Goal: Communication & Community: Ask a question

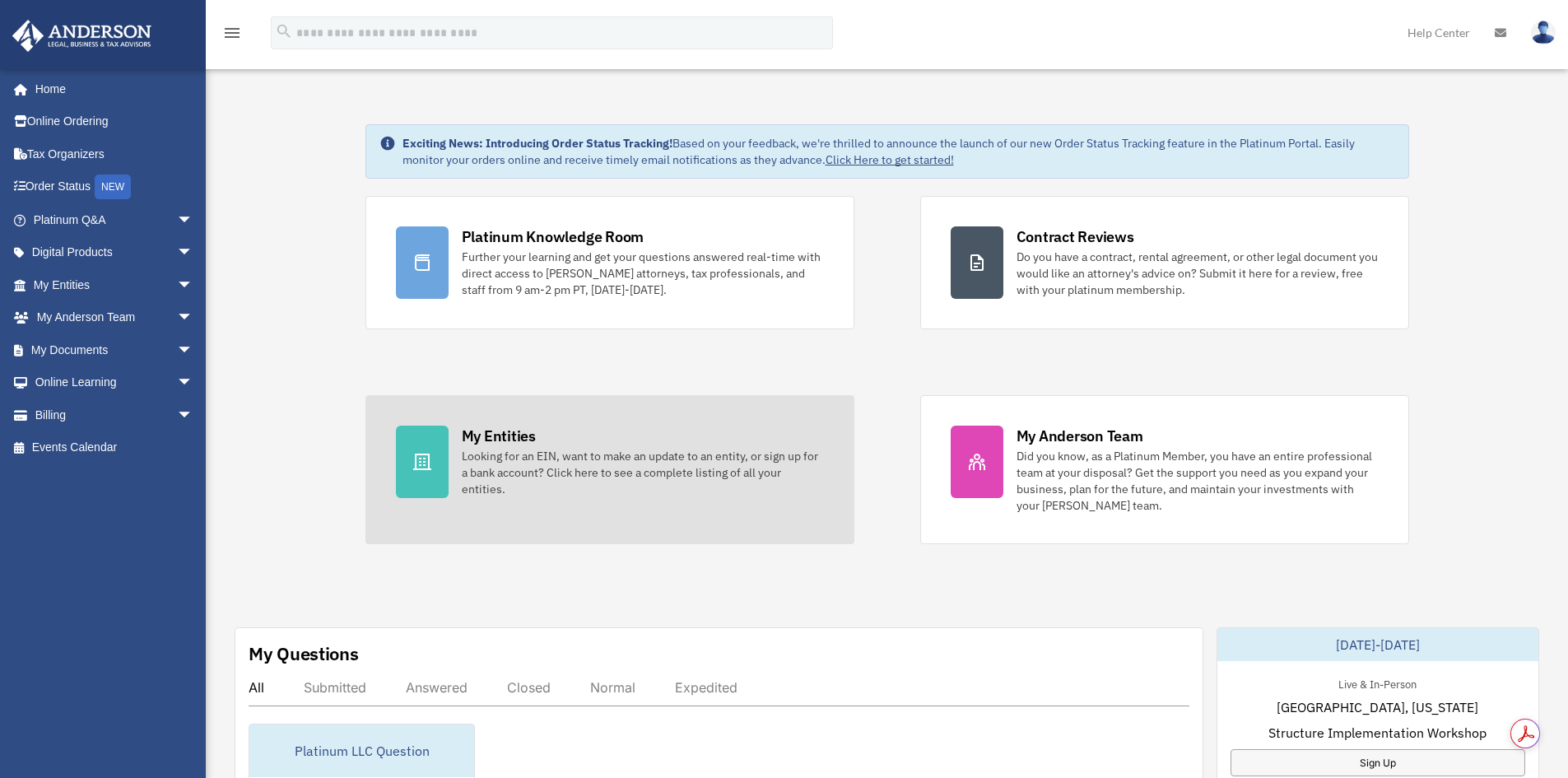
click at [607, 454] on div "Looking for an EIN, want to make an update to an entity, or sign up for a bank …" at bounding box center [643, 472] width 363 height 49
click at [558, 487] on div "Looking for an EIN, want to make an update to an entity, or sign up for a bank …" at bounding box center [643, 472] width 363 height 49
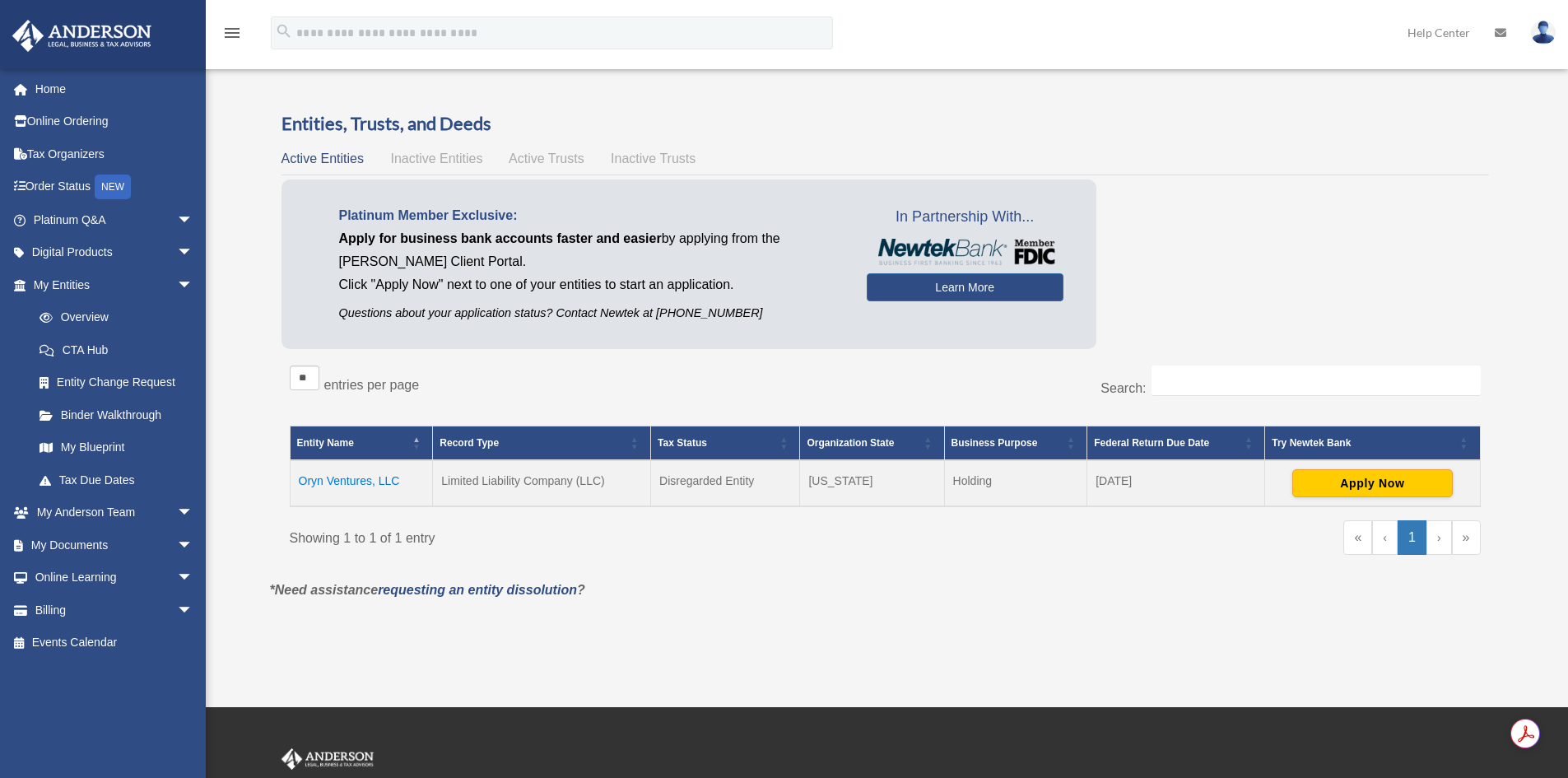
click at [381, 476] on td "Oryn Ventures, LLC" at bounding box center [361, 483] width 143 height 46
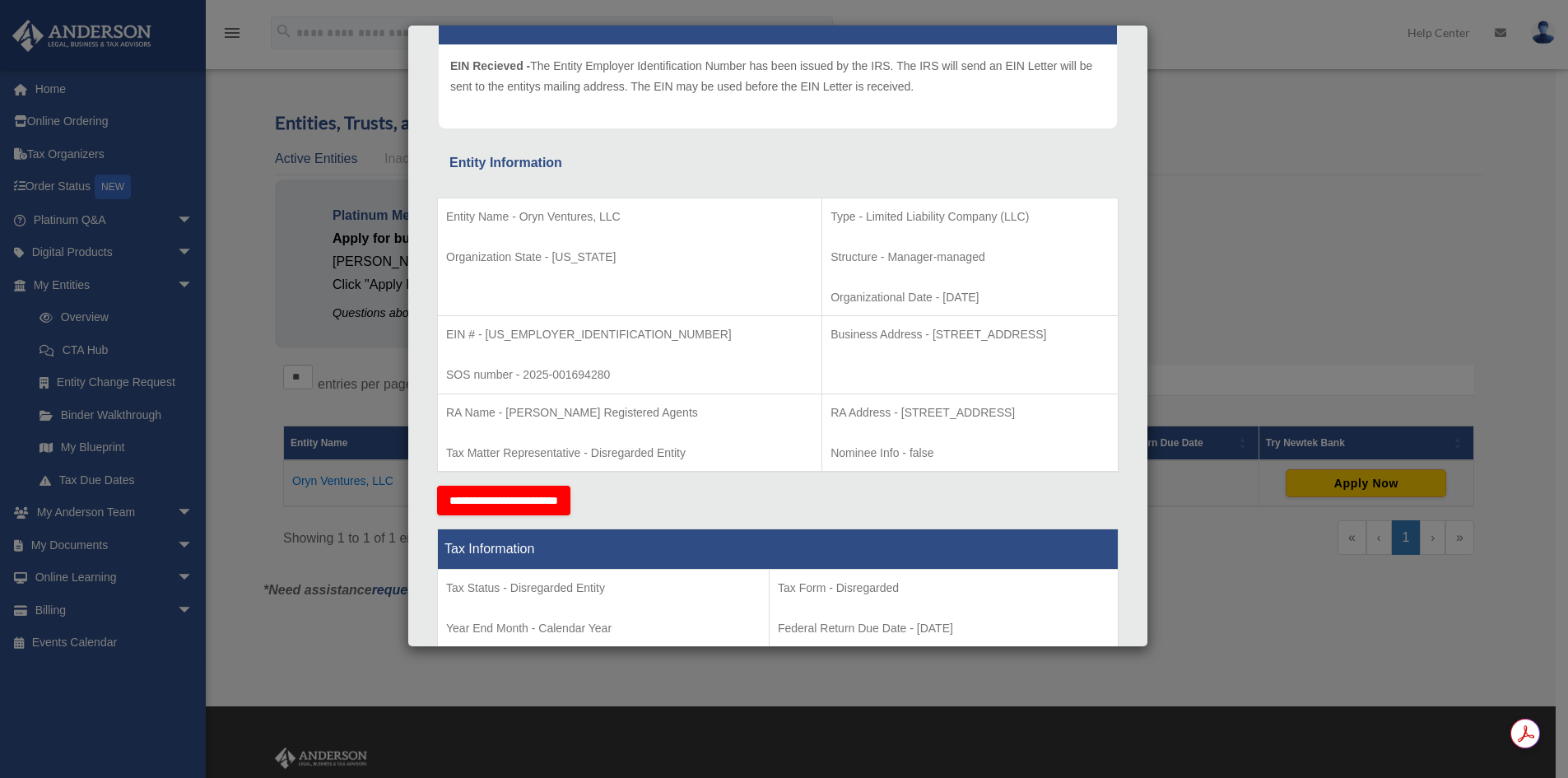
scroll to position [150, 0]
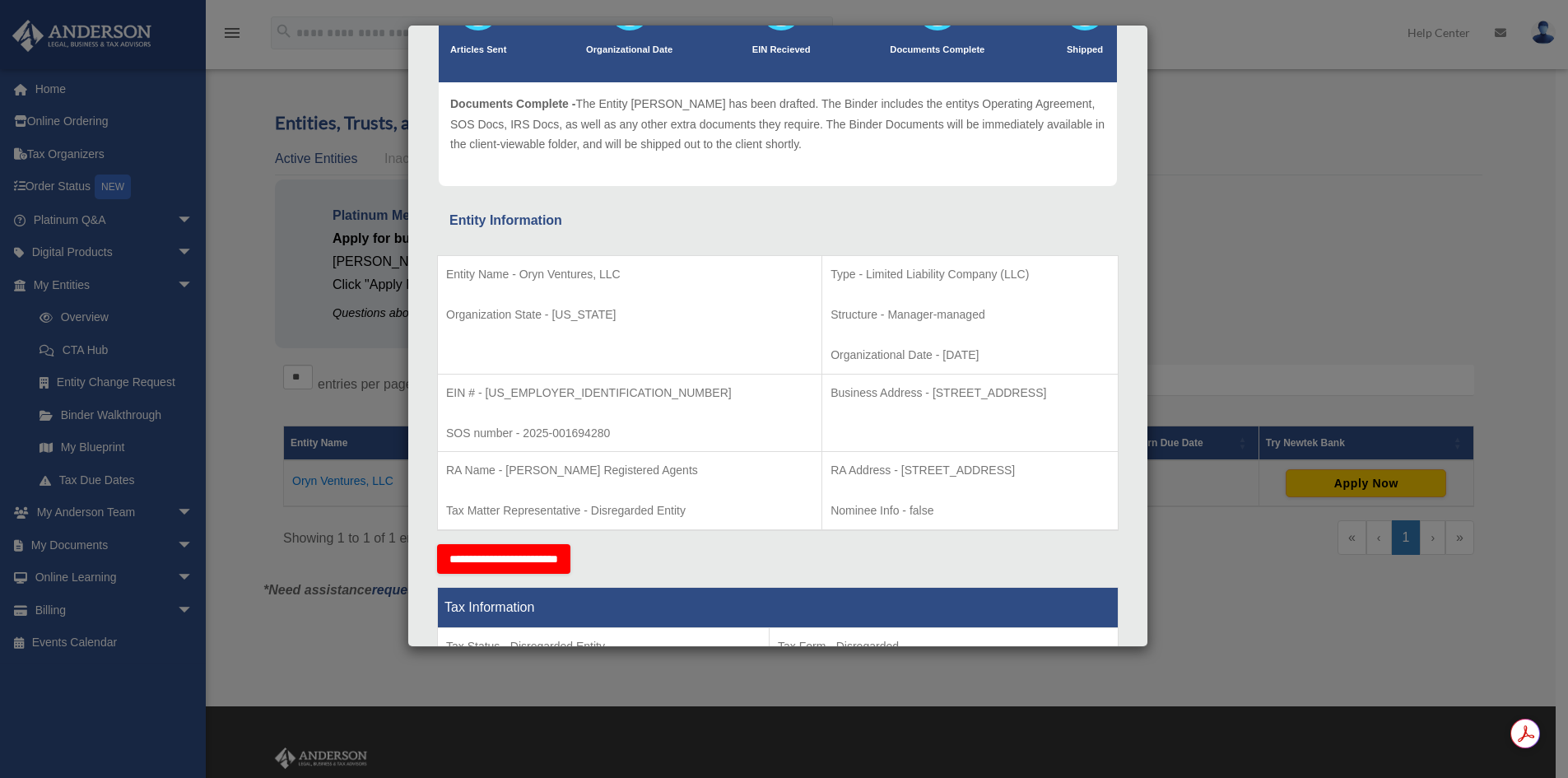
drag, startPoint x: 841, startPoint y: 396, endPoint x: 898, endPoint y: 389, distance: 57.4
click at [842, 396] on p "Business Address - 1718 Capitol Ave., Cheyenne, WY 82001" at bounding box center [970, 393] width 279 height 21
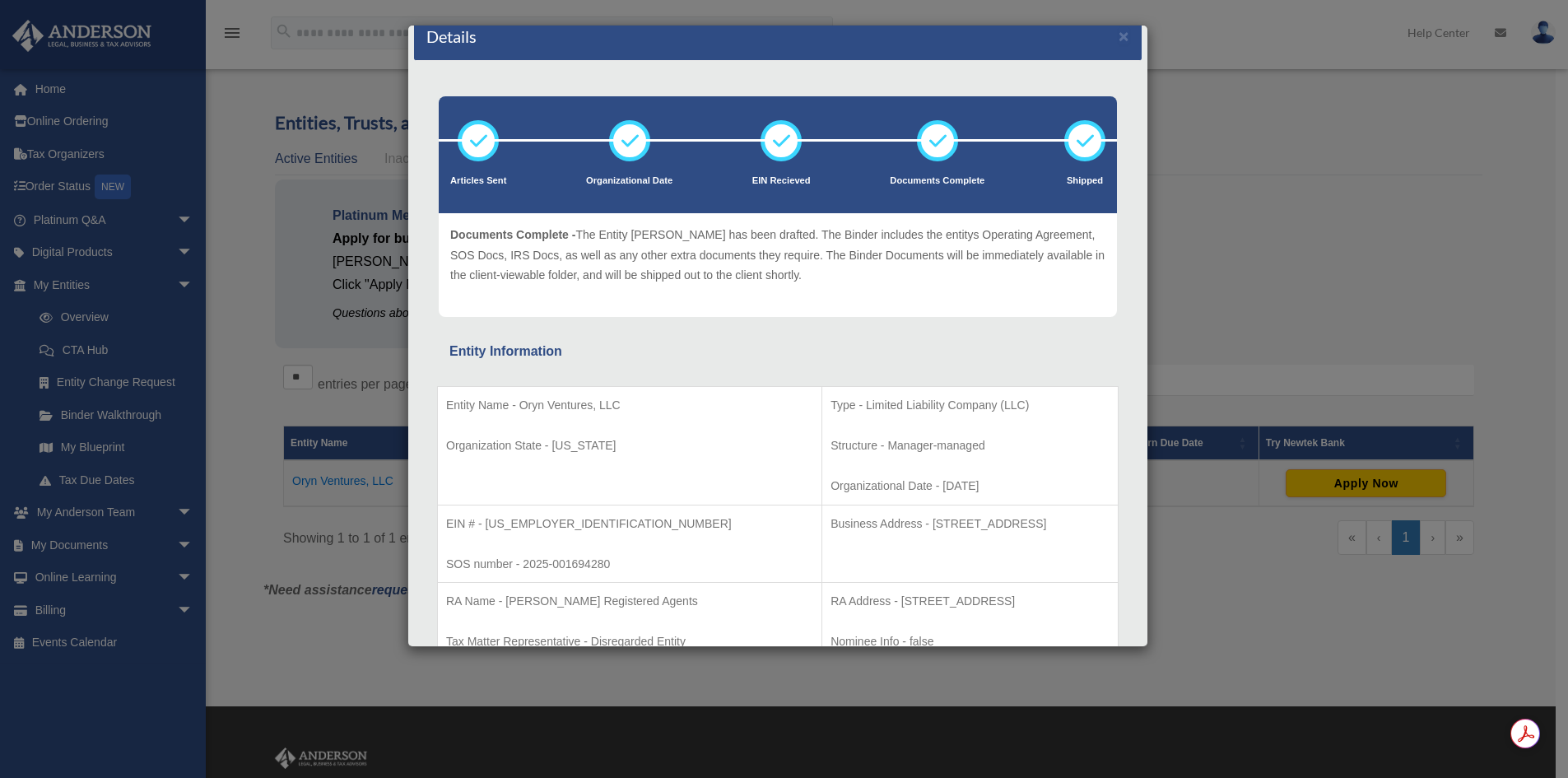
scroll to position [0, 0]
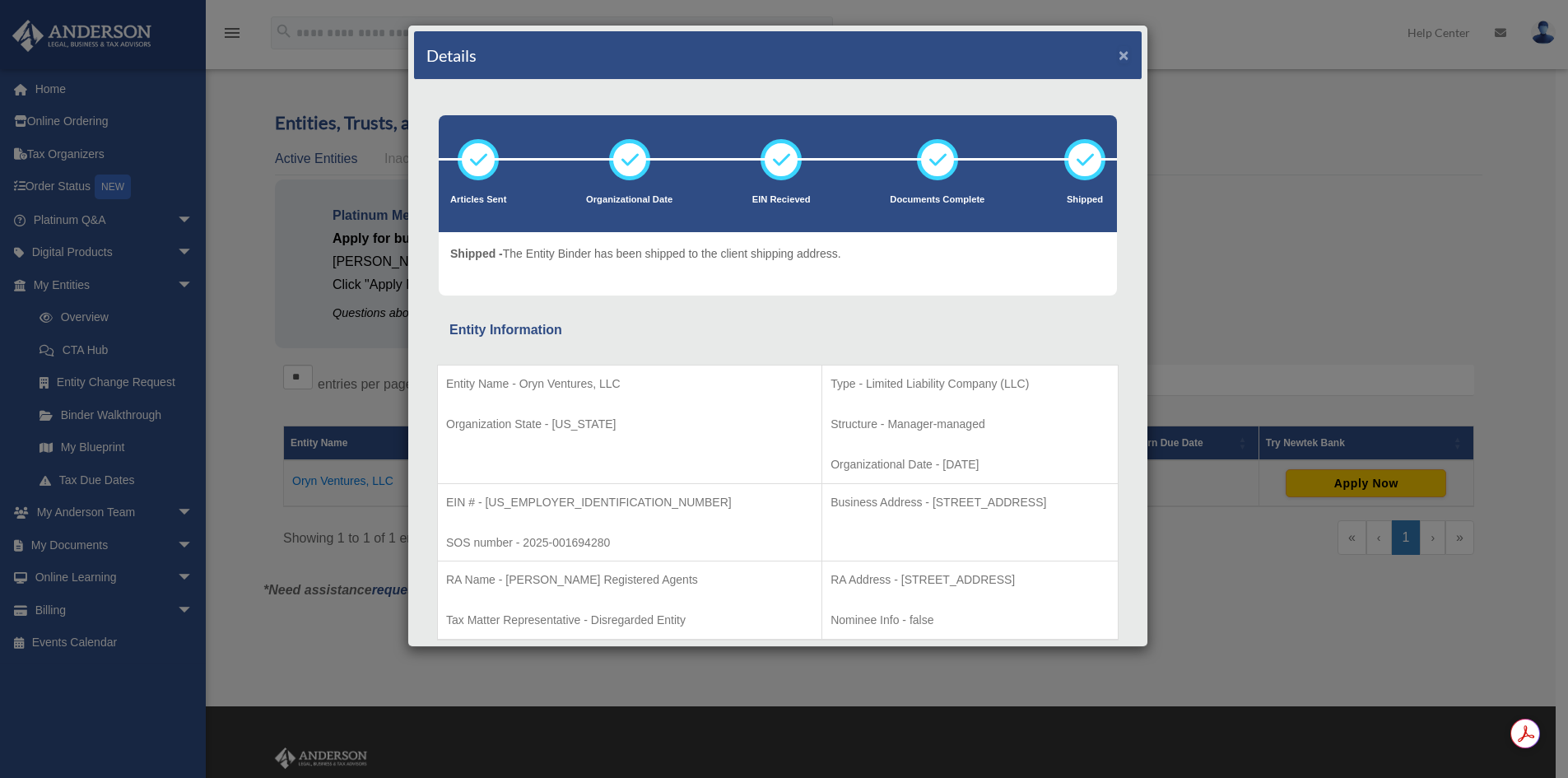
click at [1119, 52] on button "×" at bounding box center [1124, 55] width 10 height 17
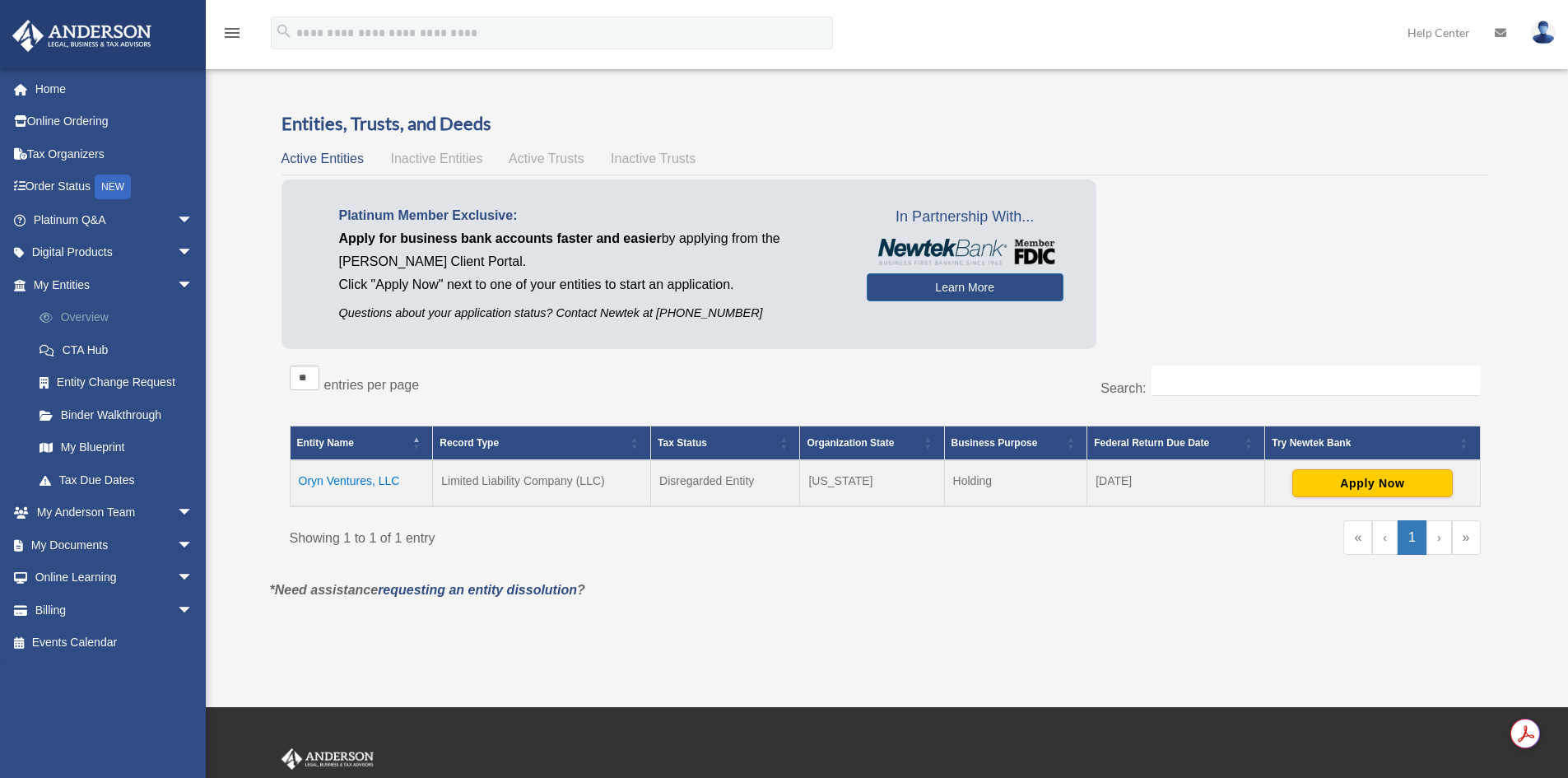
click at [88, 311] on link "Overview" at bounding box center [121, 317] width 195 height 33
click at [387, 483] on td "Oryn Ventures, LLC" at bounding box center [361, 483] width 143 height 46
click at [177, 283] on span "arrow_drop_down" at bounding box center [193, 284] width 33 height 34
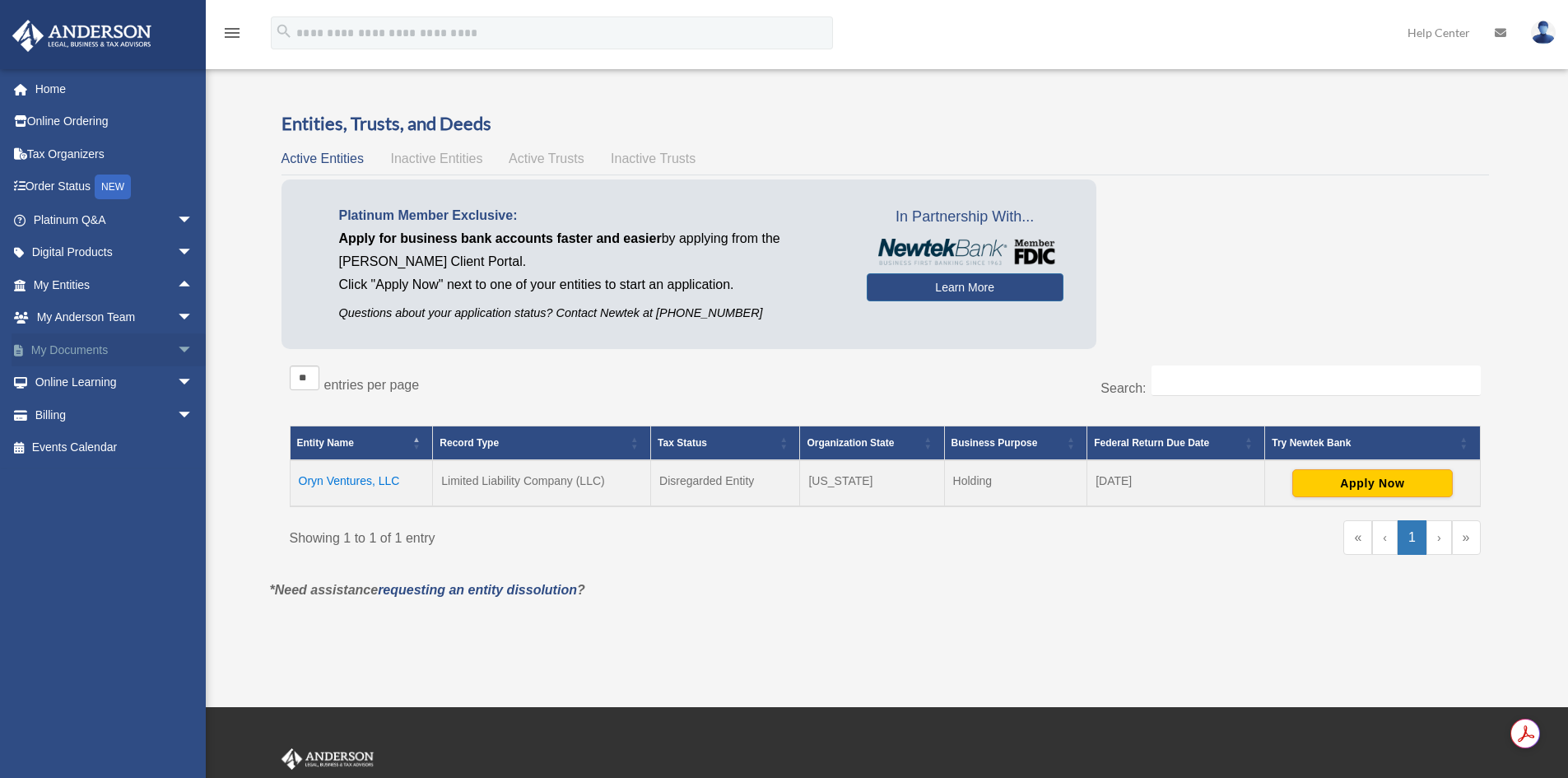
click at [177, 344] on span "arrow_drop_down" at bounding box center [193, 350] width 33 height 34
click at [55, 378] on span at bounding box center [54, 382] width 10 height 11
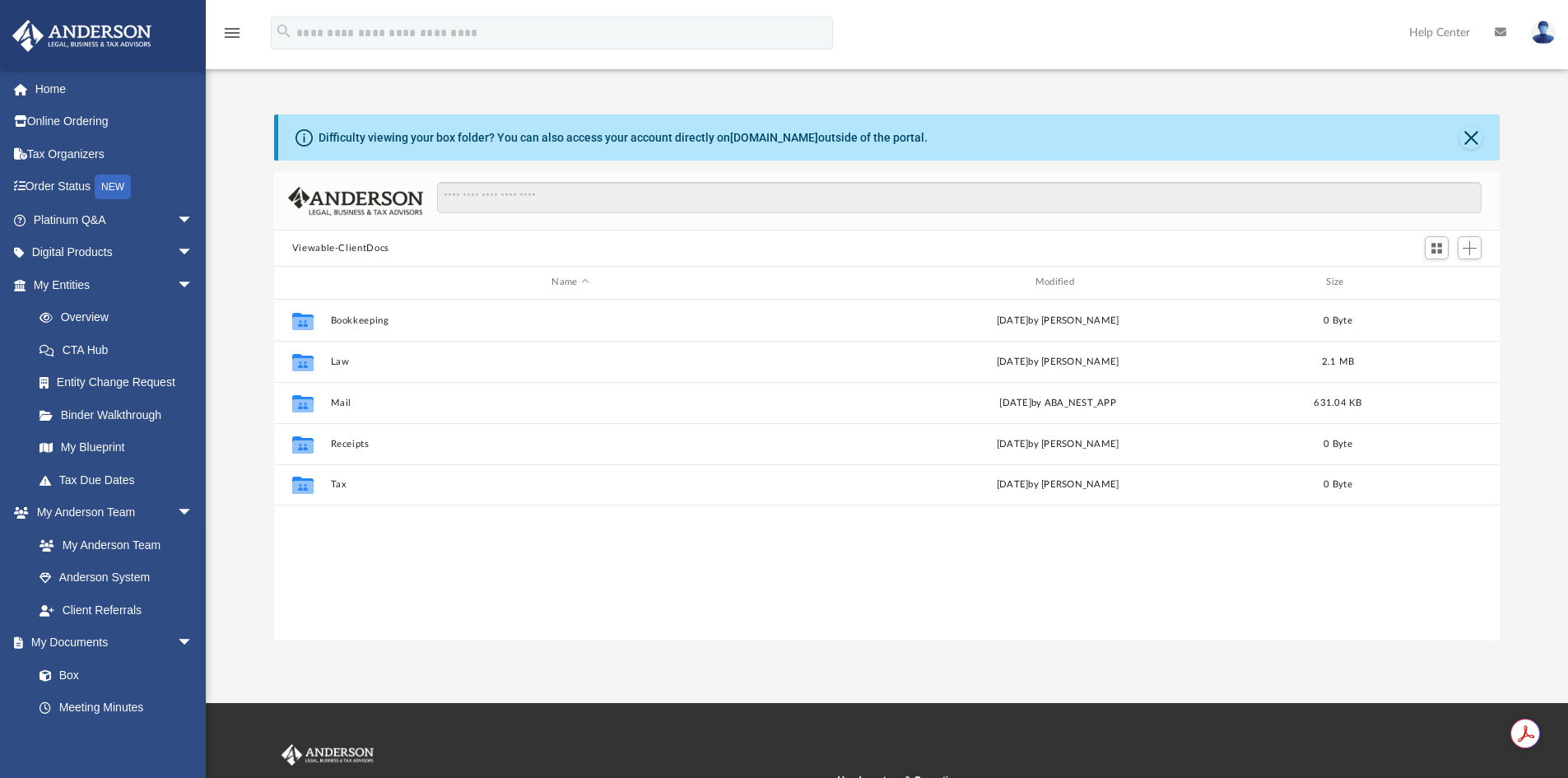
scroll to position [363, 1213]
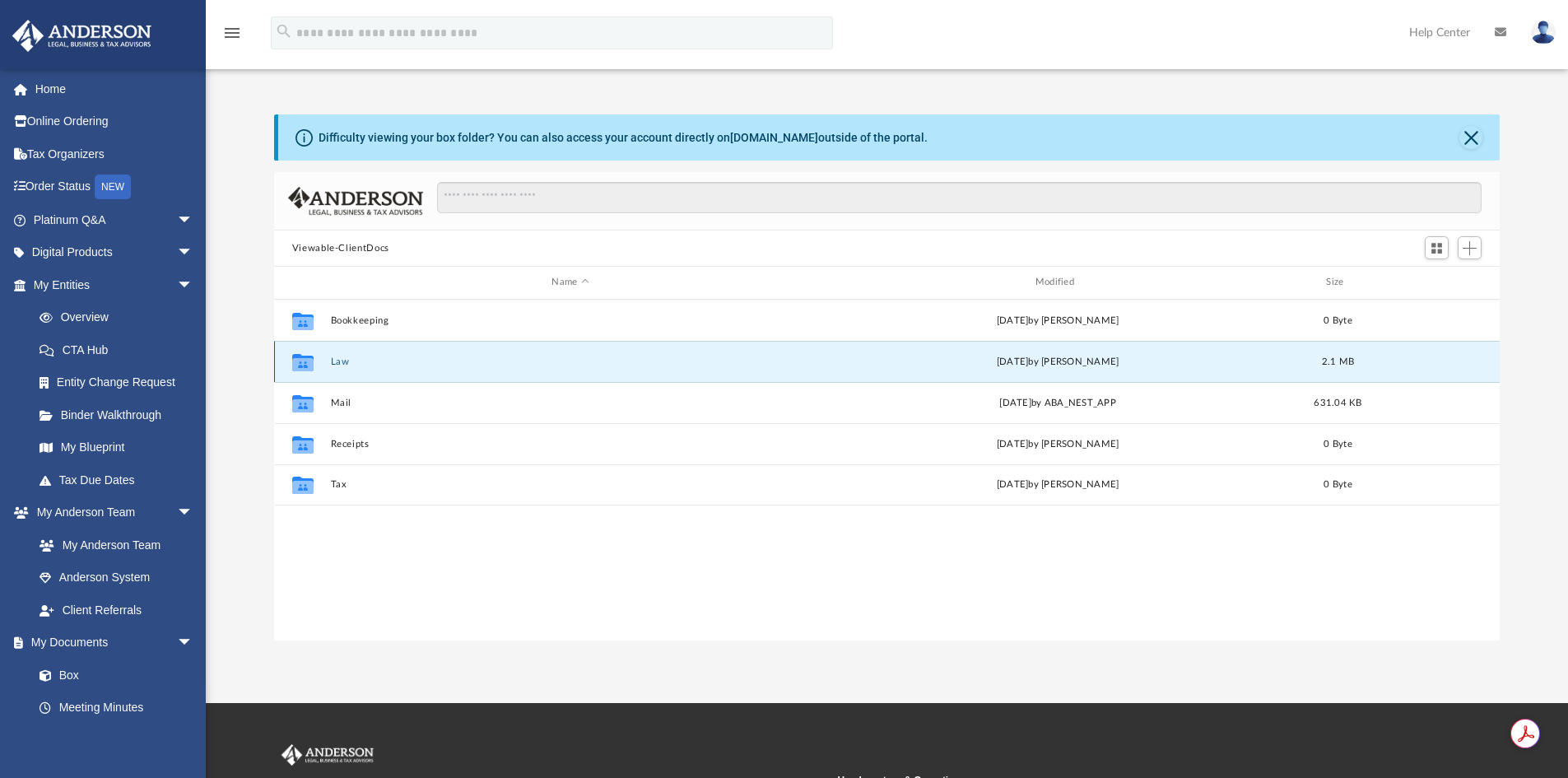
click at [337, 365] on button "Law" at bounding box center [570, 362] width 480 height 10
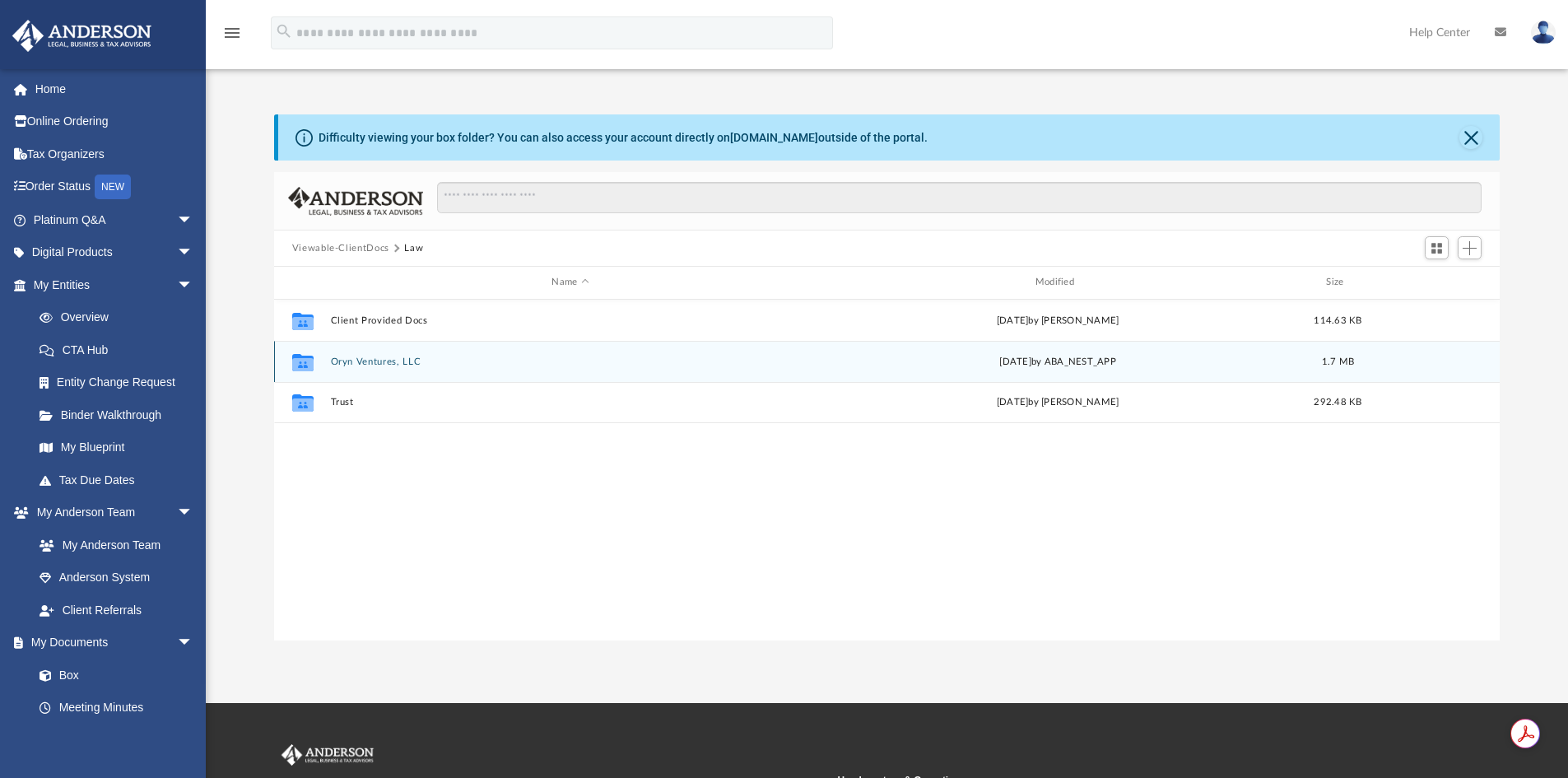
click at [370, 353] on div "Collaborated Folder Oryn Ventures, LLC Mon Jun 16 2025 by ABA_NEST_APP 1.7 MB" at bounding box center [887, 361] width 1226 height 41
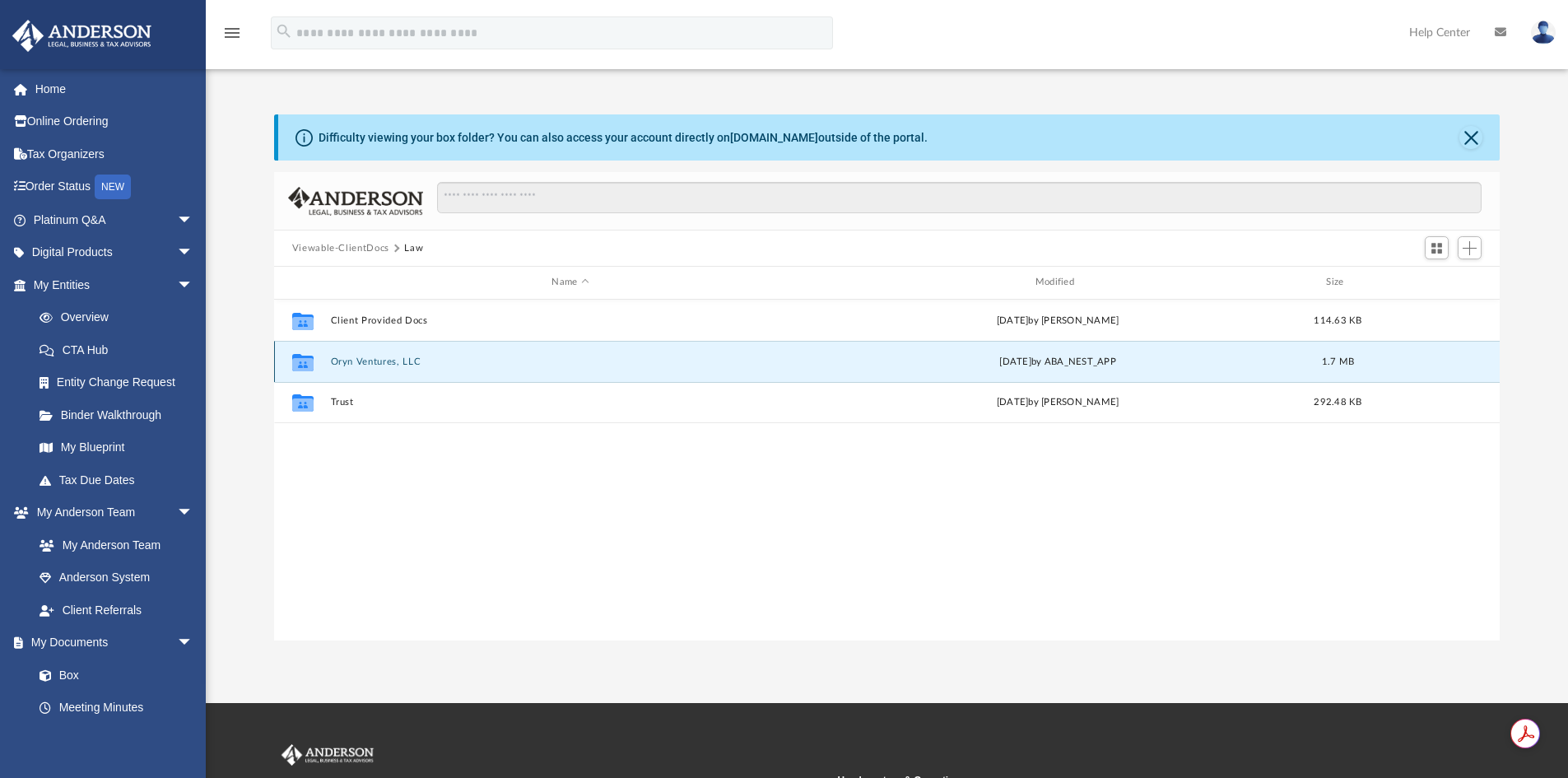
click at [371, 361] on button "Oryn Ventures, LLC" at bounding box center [570, 362] width 480 height 10
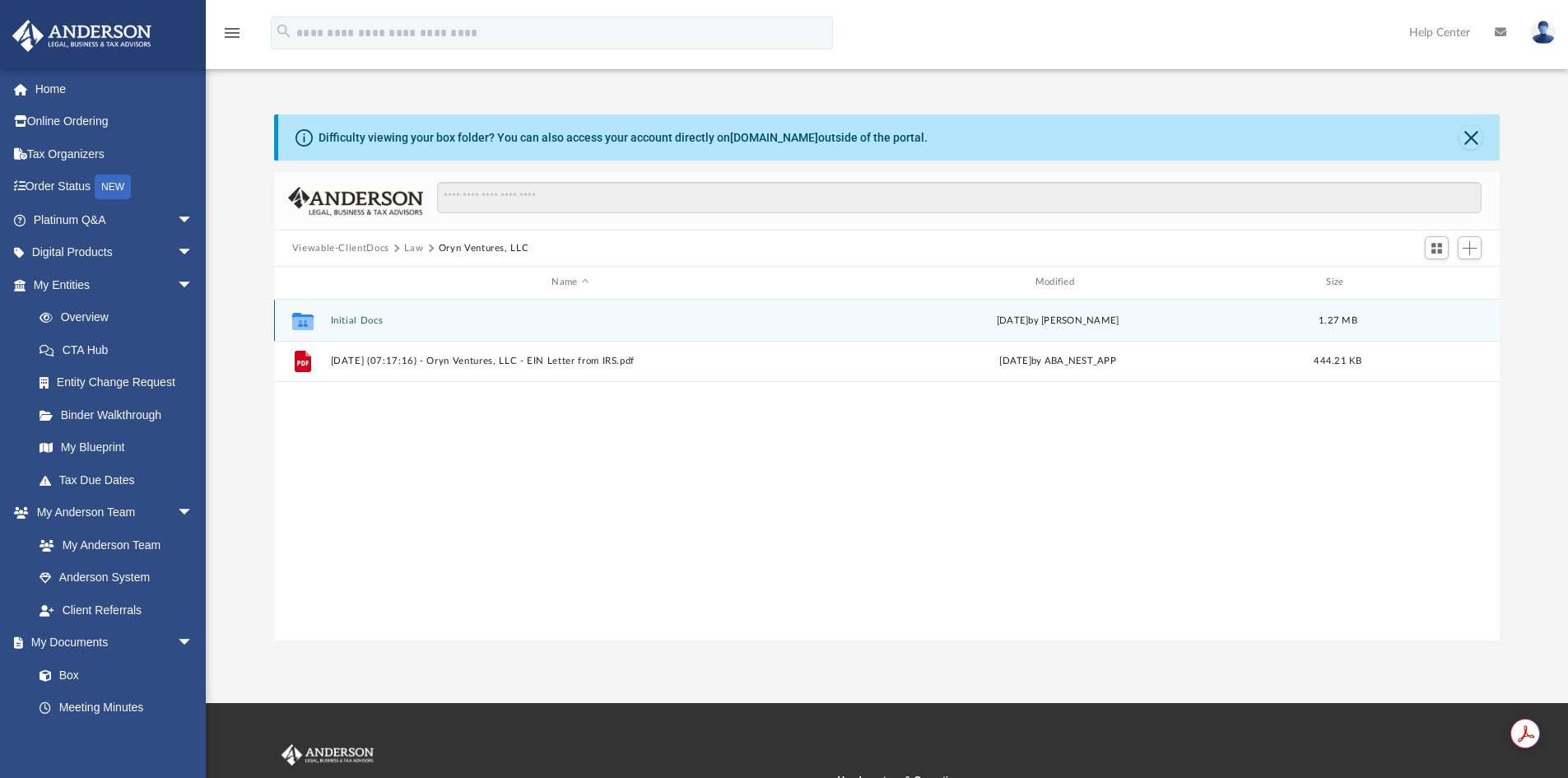
click at [363, 321] on button "Initial Docs" at bounding box center [570, 321] width 480 height 10
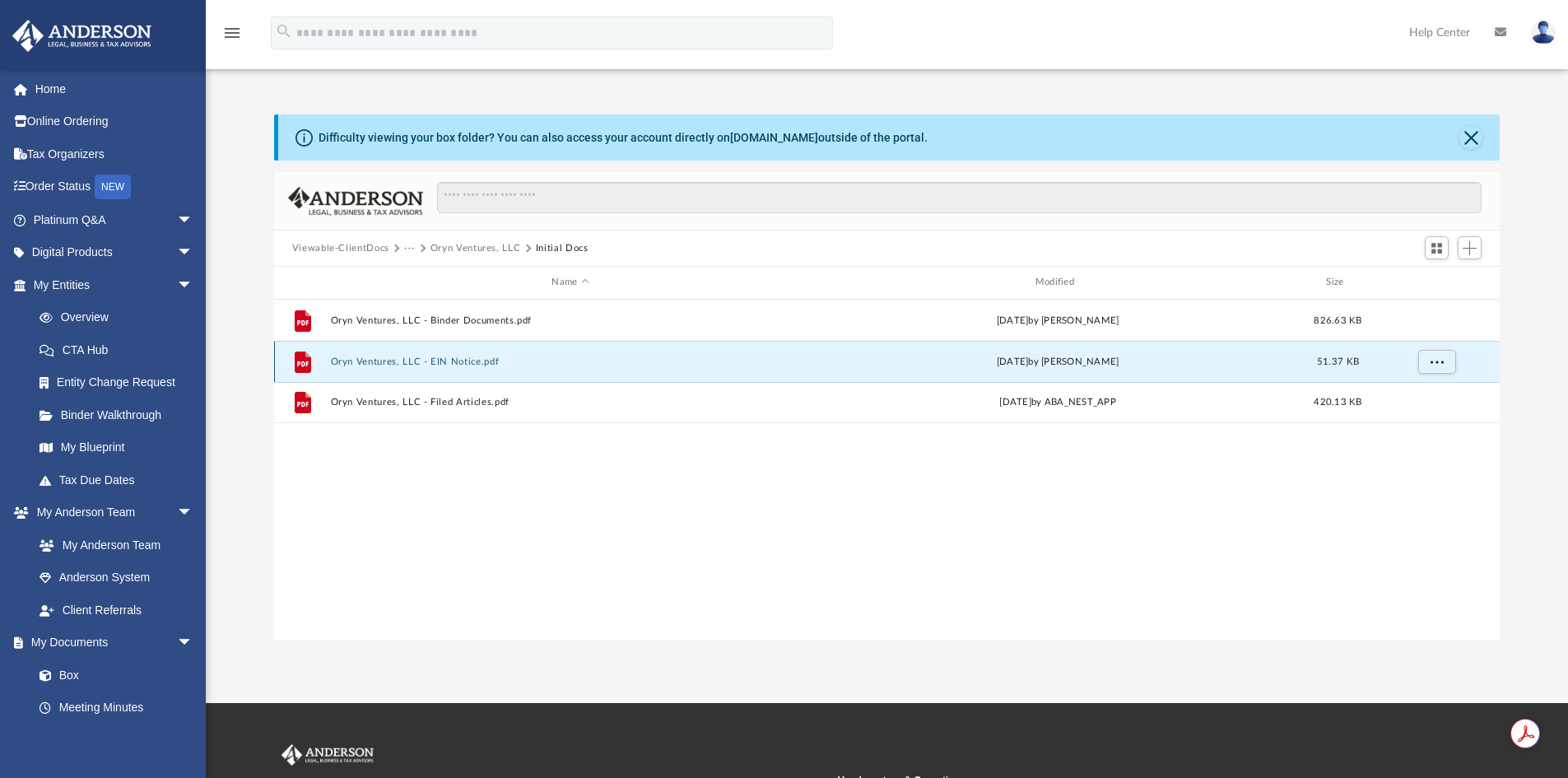
click at [476, 365] on button "Oryn Ventures, LLC - EIN Notice.pdf" at bounding box center [570, 362] width 480 height 10
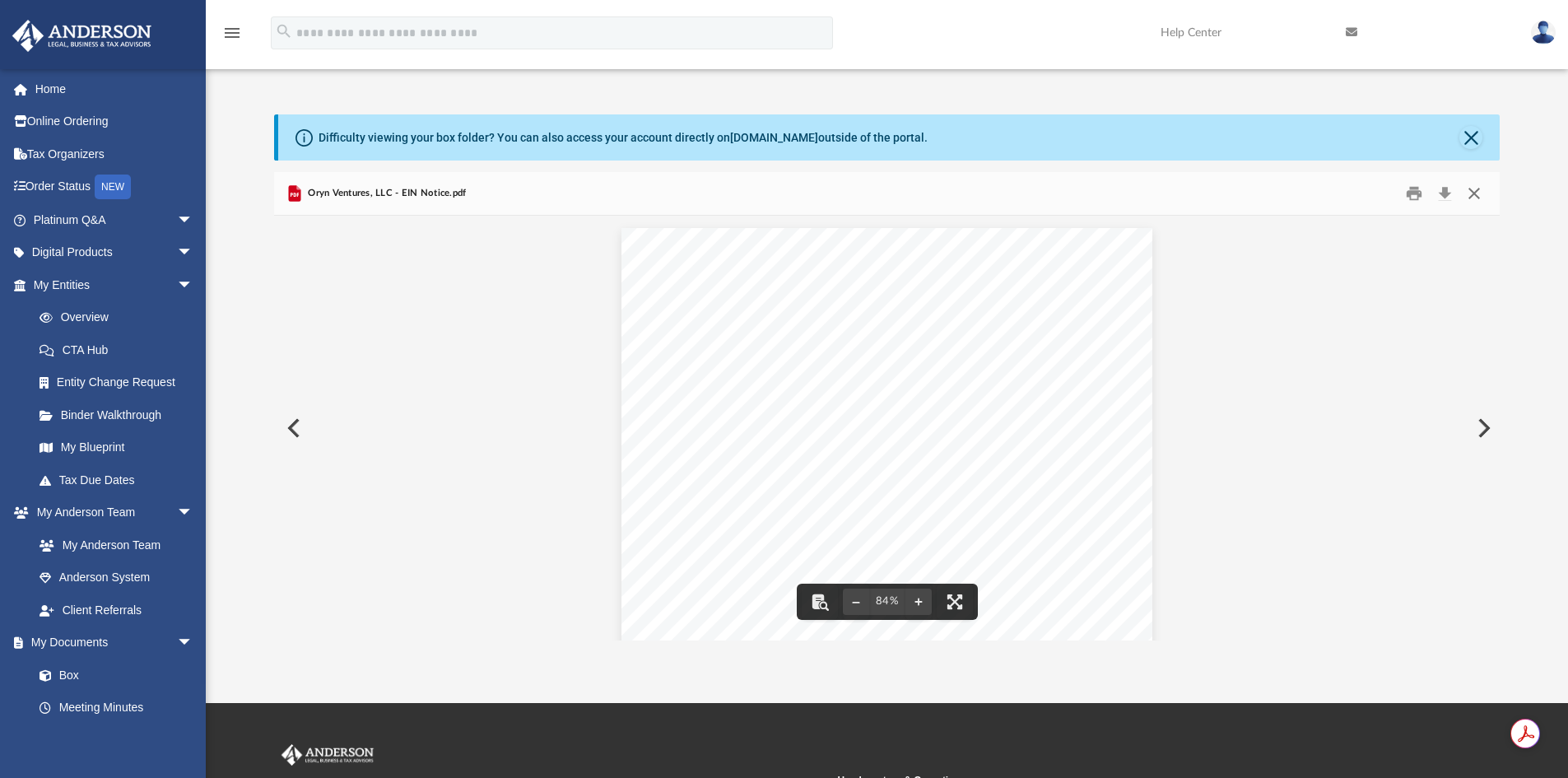
click at [1473, 185] on button "Close" at bounding box center [1474, 193] width 29 height 25
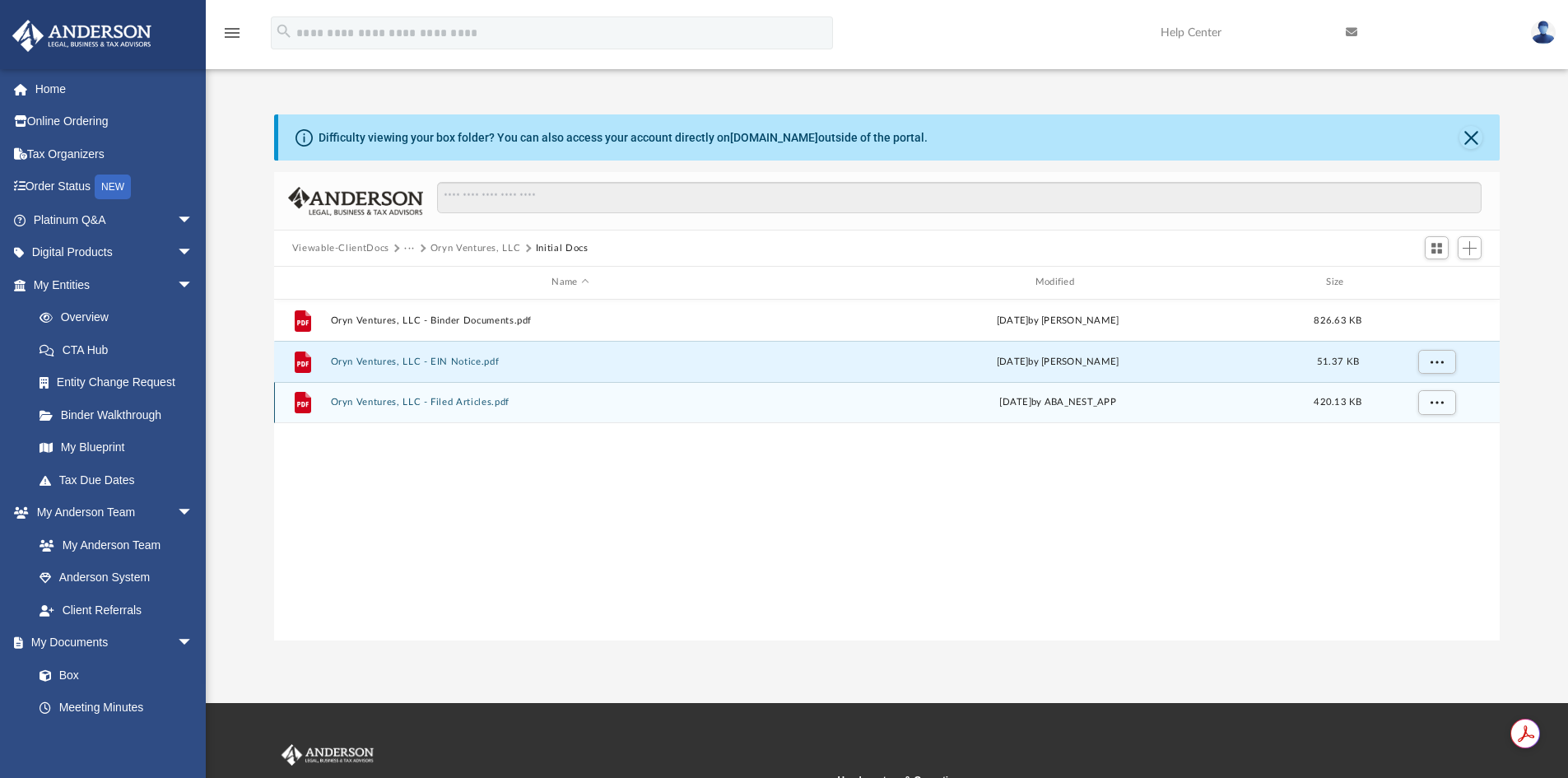
click at [467, 403] on button "Oryn Ventures, LLC - Filed Articles.pdf" at bounding box center [570, 402] width 480 height 10
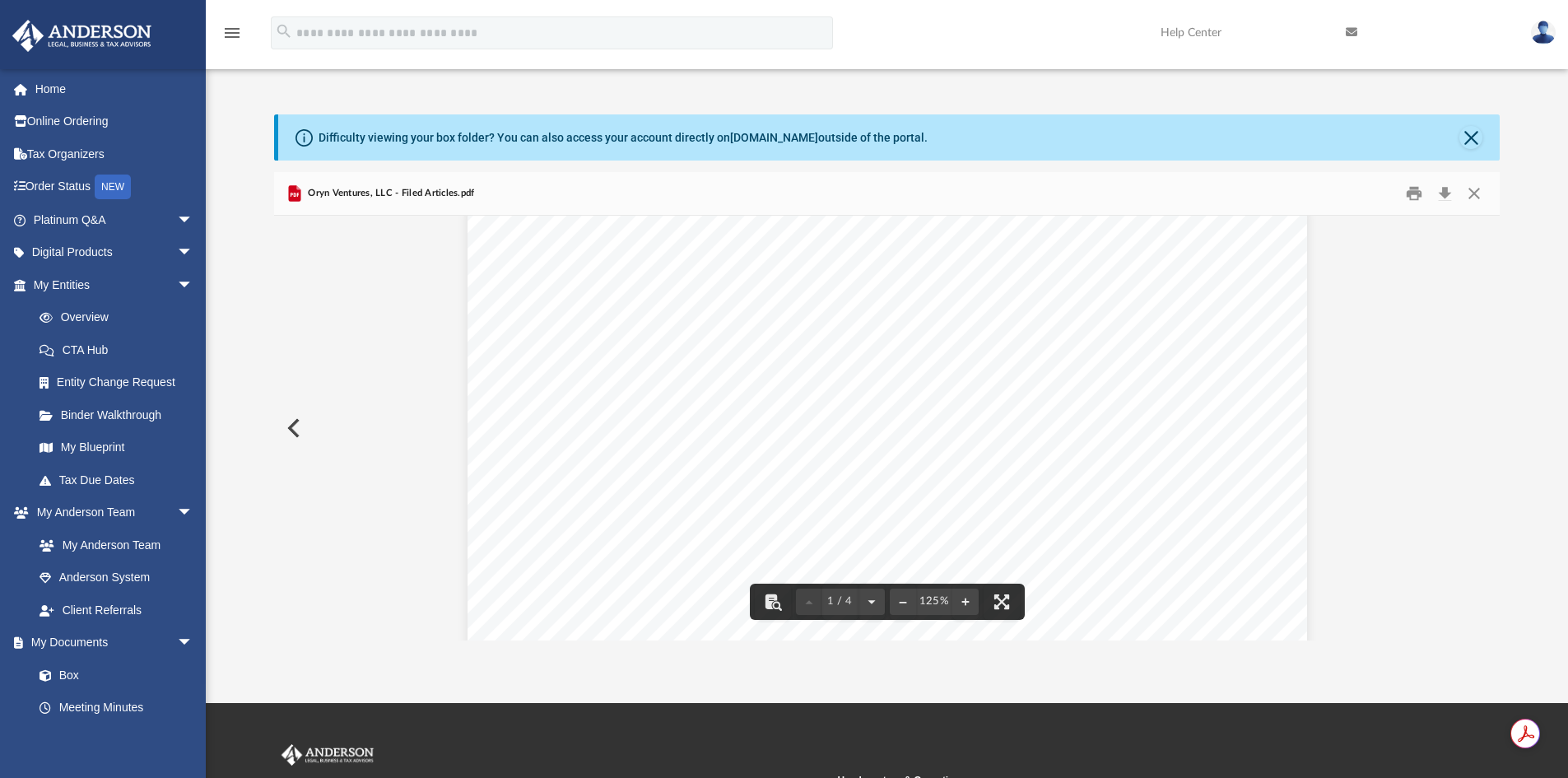
scroll to position [0, 0]
click at [1414, 196] on button "Print" at bounding box center [1414, 193] width 33 height 25
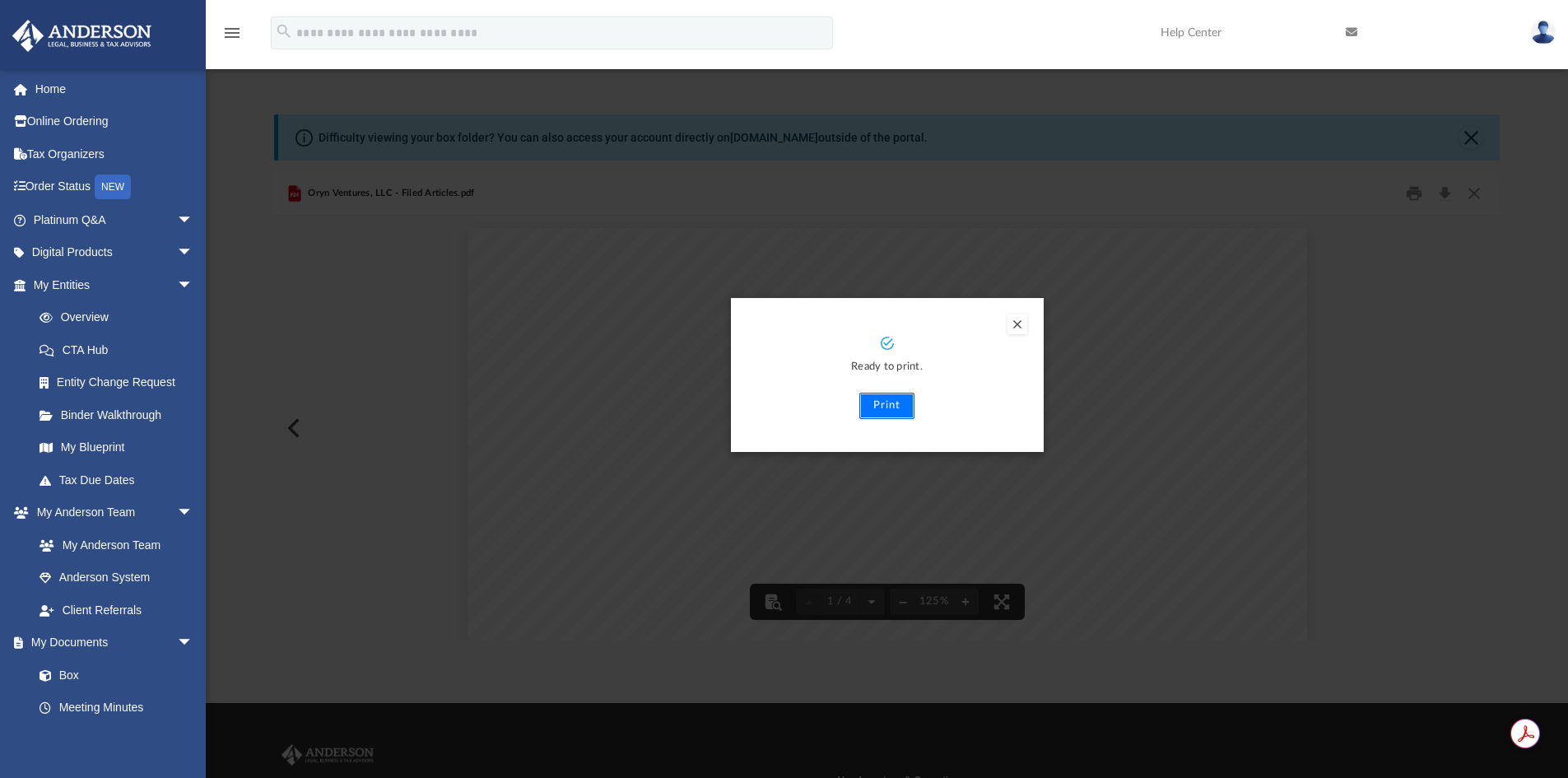
click at [897, 409] on button "Print" at bounding box center [887, 406] width 56 height 26
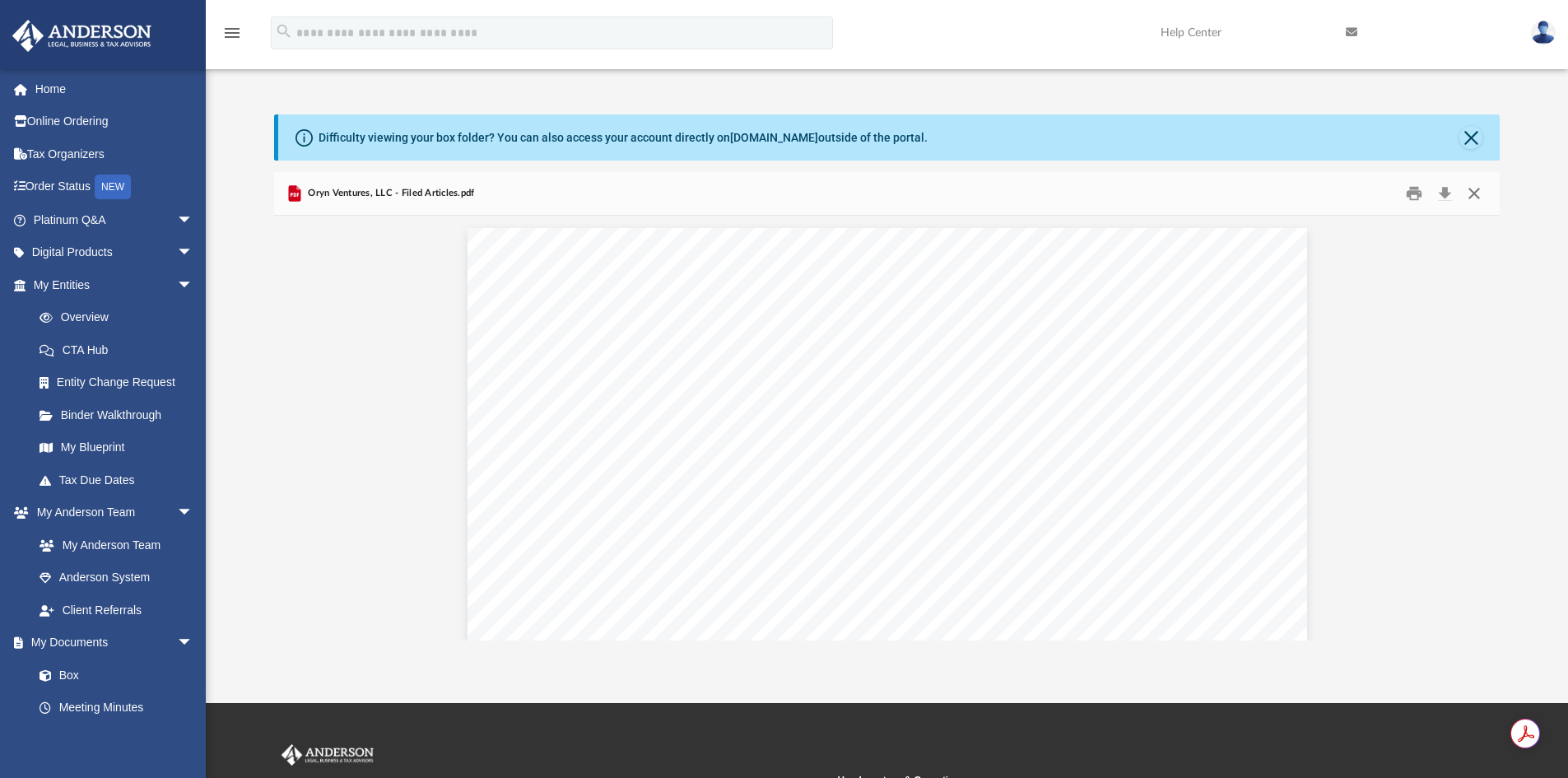
click at [1478, 196] on button "Close" at bounding box center [1474, 193] width 29 height 25
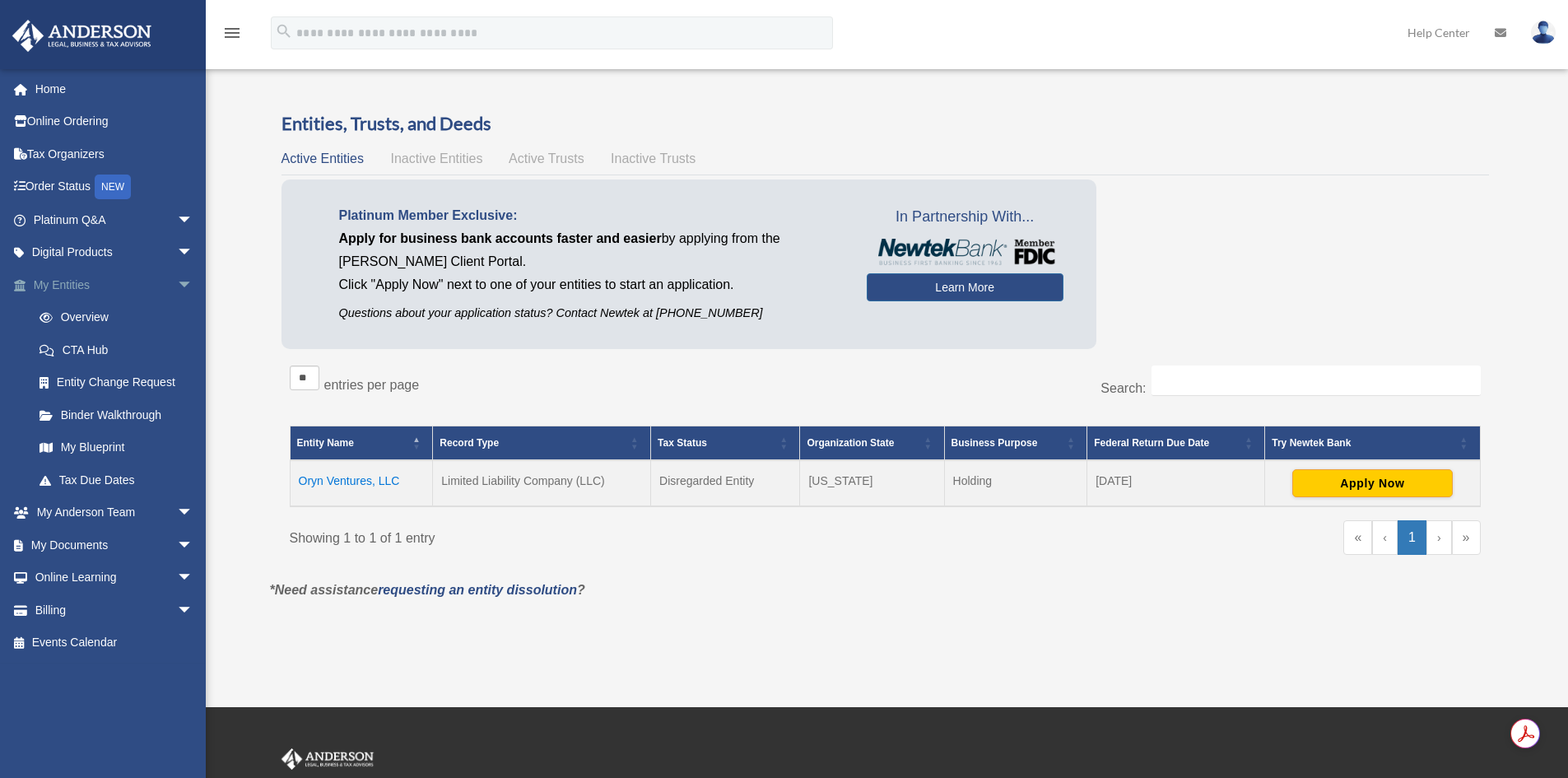
click at [177, 287] on span "arrow_drop_down" at bounding box center [193, 284] width 33 height 34
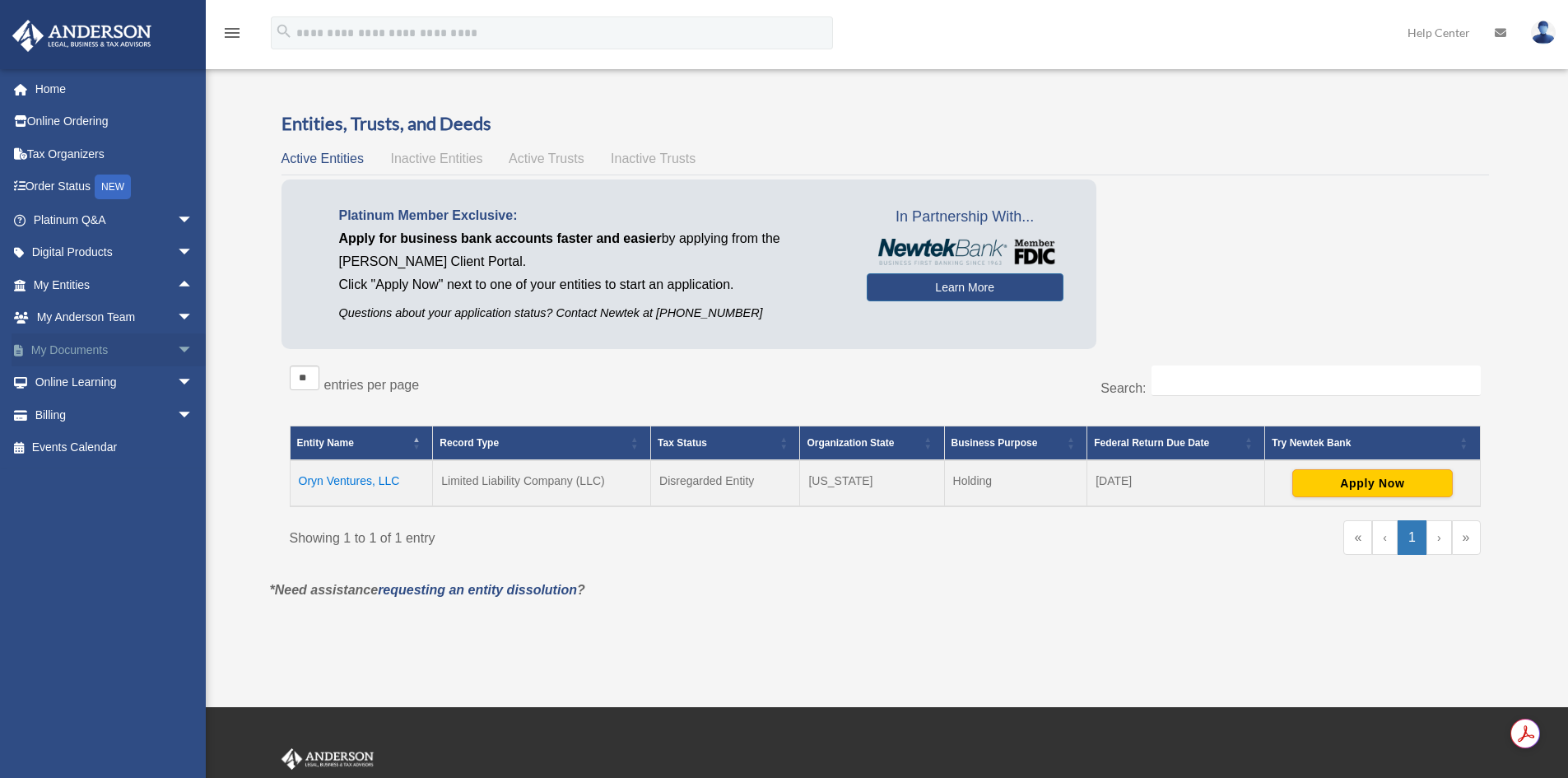
drag, startPoint x: 170, startPoint y: 344, endPoint x: 167, endPoint y: 353, distance: 9.5
click at [177, 345] on span "arrow_drop_down" at bounding box center [193, 350] width 33 height 34
click at [68, 380] on link "Box" at bounding box center [121, 382] width 195 height 33
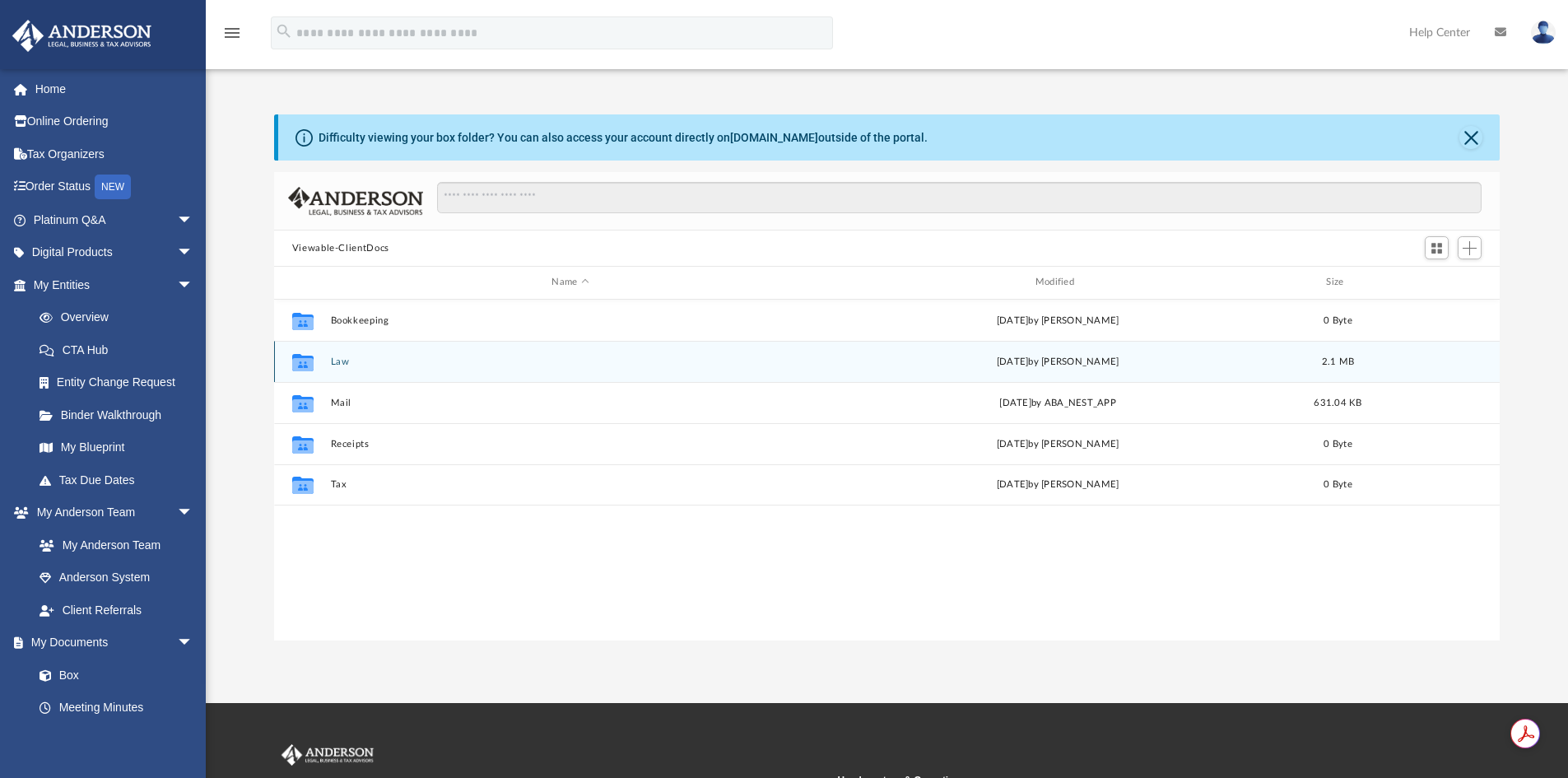
scroll to position [363, 1213]
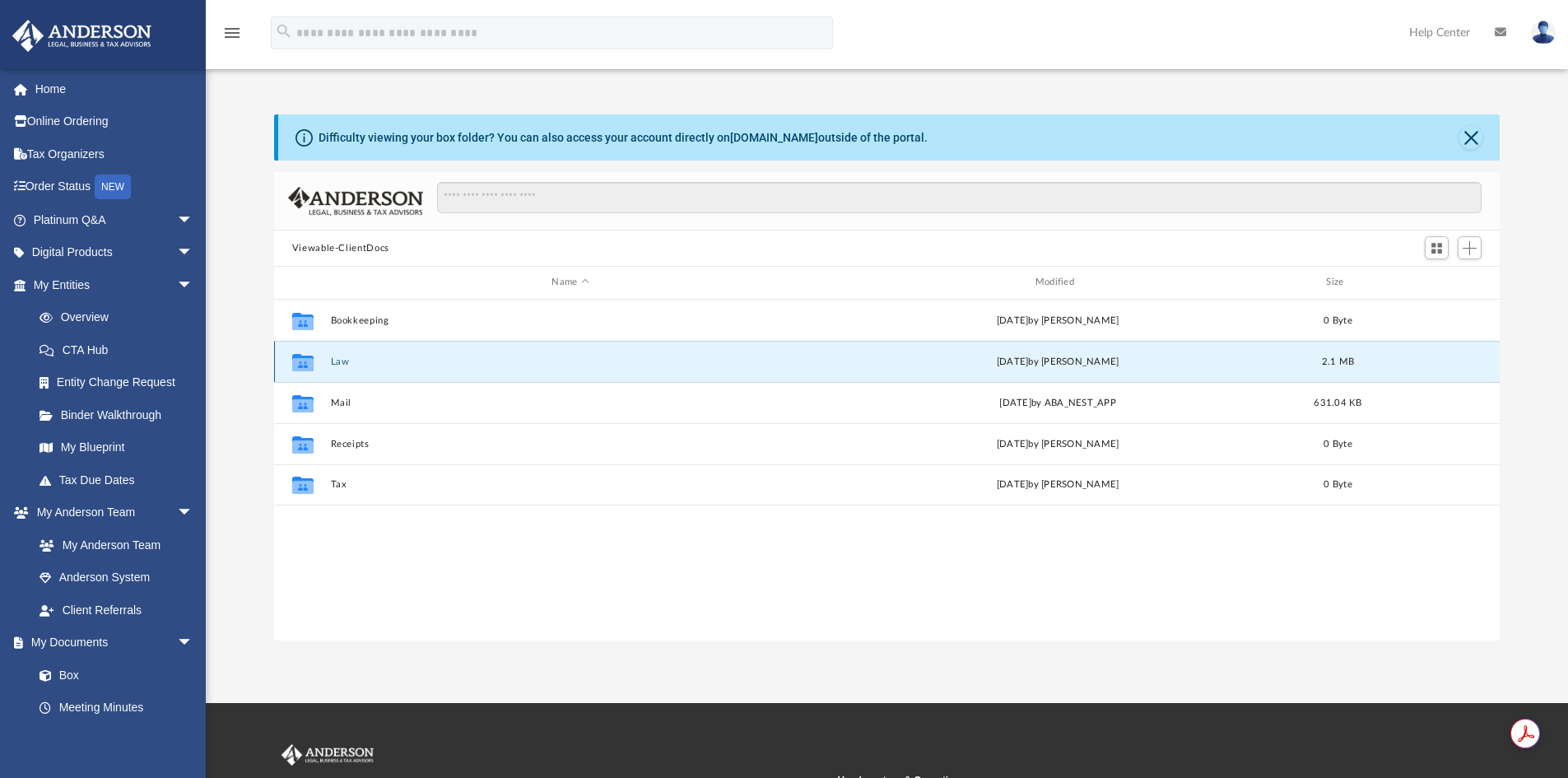
click at [337, 366] on button "Law" at bounding box center [570, 362] width 480 height 10
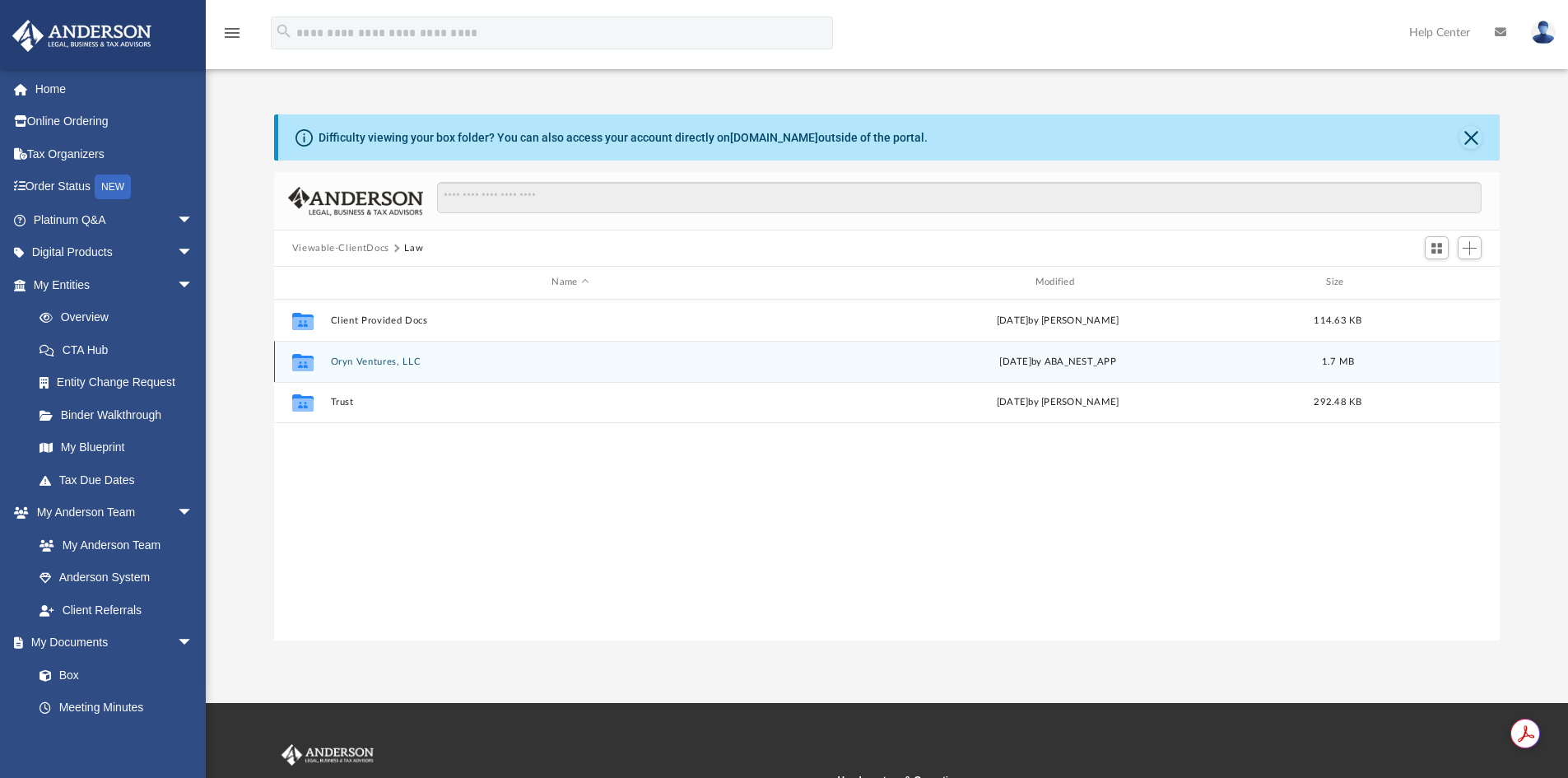
click at [347, 360] on button "Oryn Ventures, LLC" at bounding box center [570, 362] width 480 height 10
click at [373, 366] on button "2025.06.16 (07:17:16) - Oryn Ventures, LLC - EIN Letter from IRS.pdf" at bounding box center [570, 361] width 480 height 10
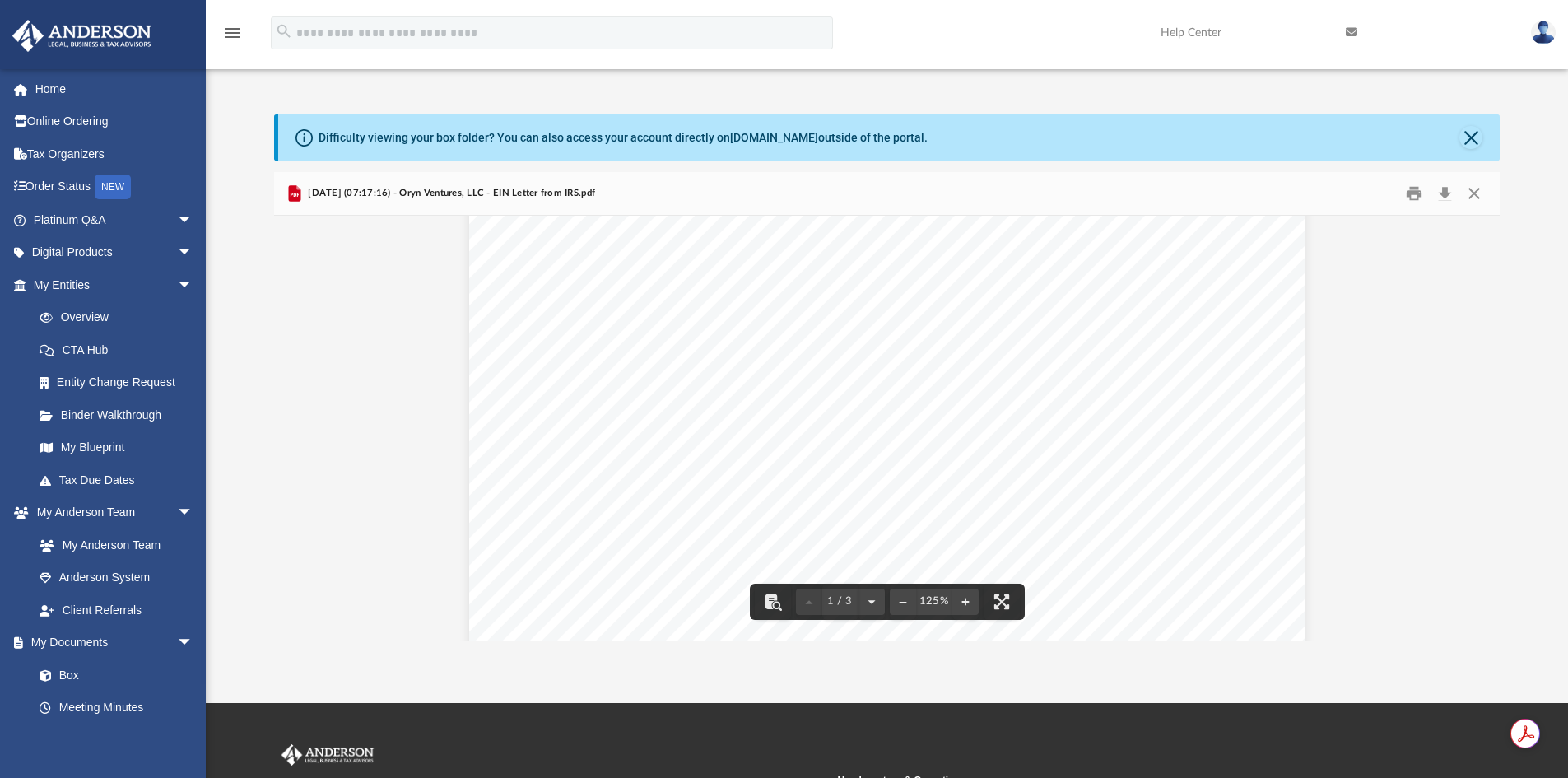
scroll to position [0, 0]
click at [1417, 191] on button "Print" at bounding box center [1414, 193] width 33 height 25
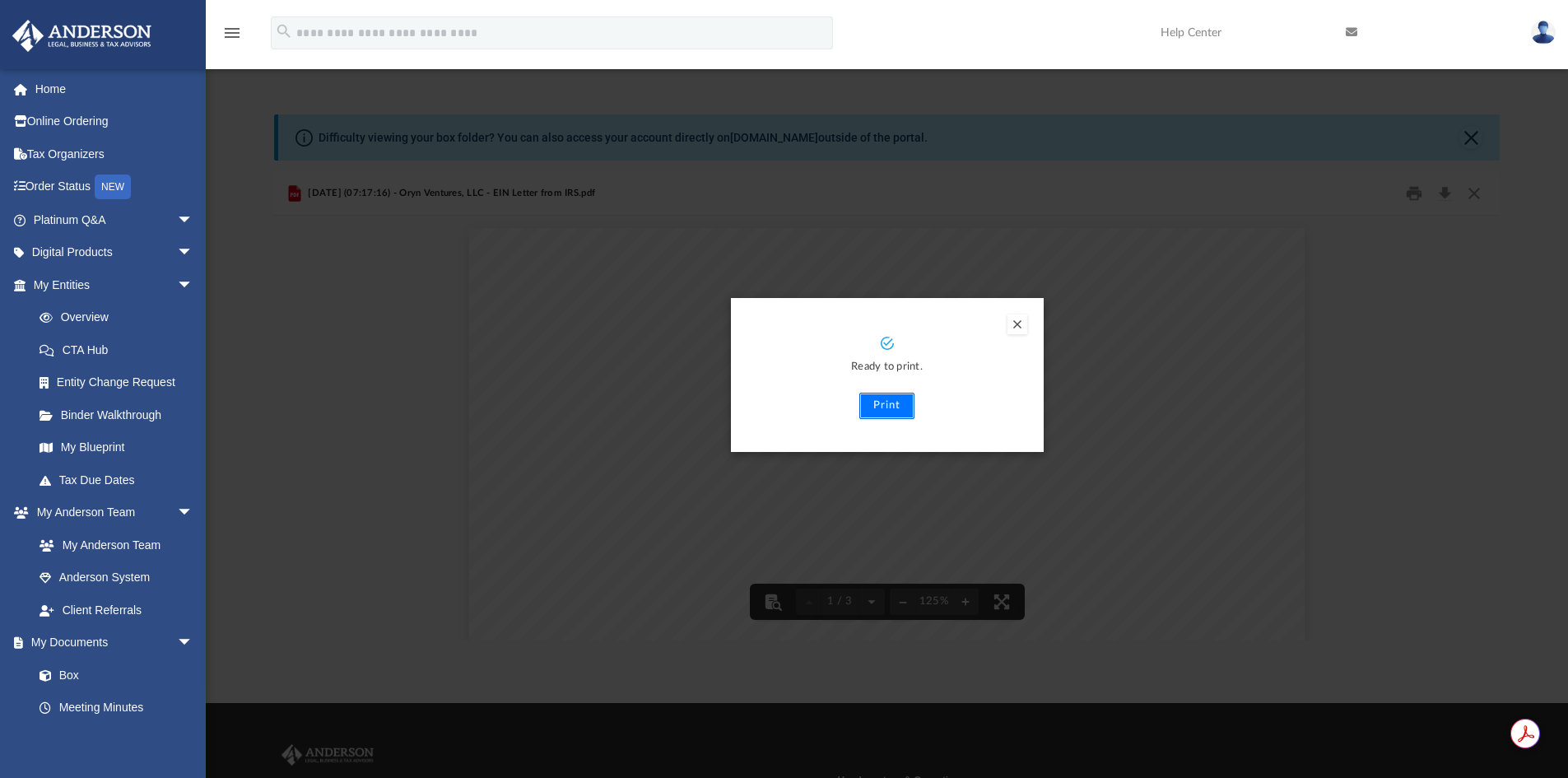
click at [881, 401] on button "Print" at bounding box center [887, 406] width 56 height 26
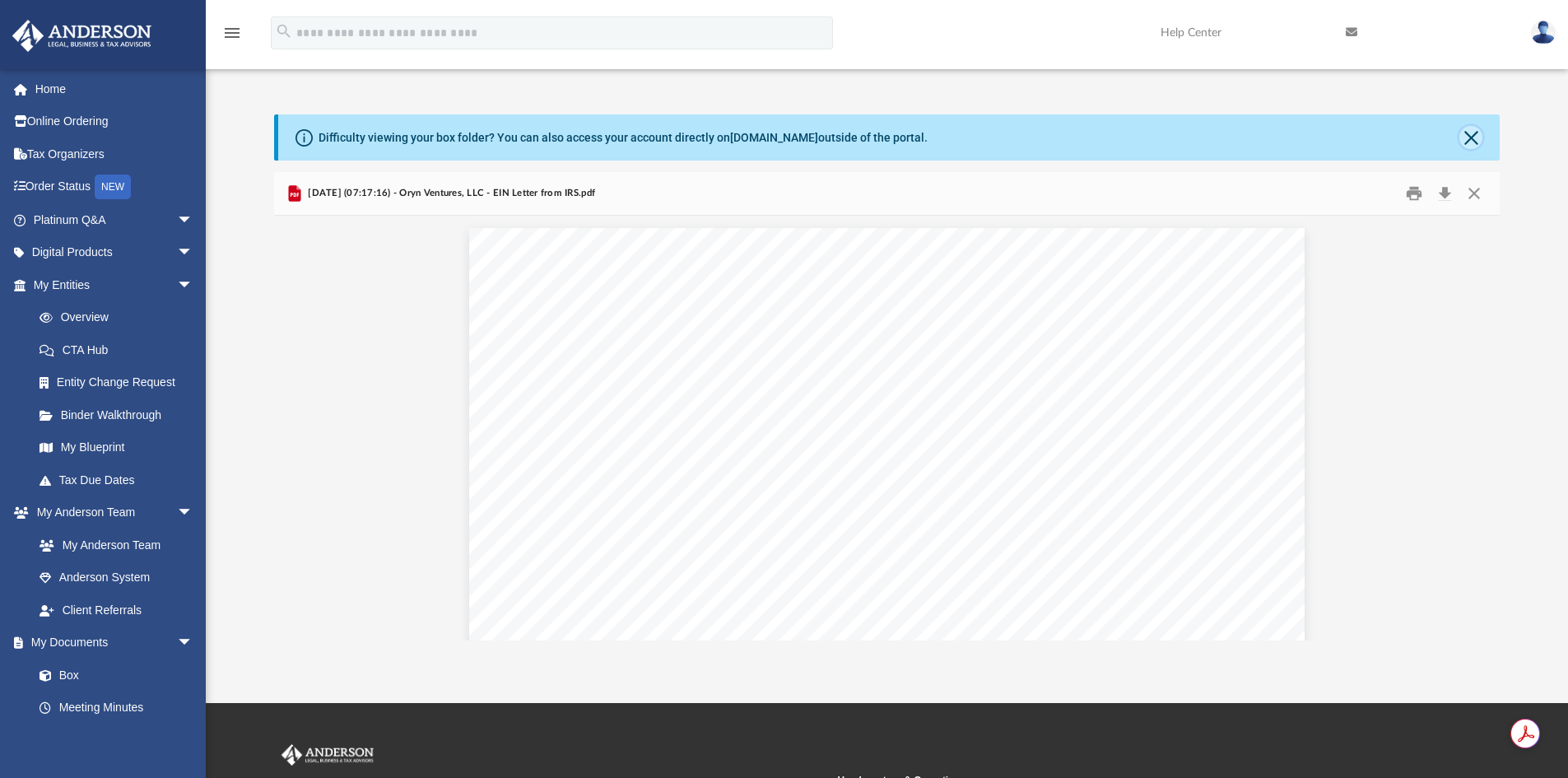
click at [1473, 137] on button "Close" at bounding box center [1471, 137] width 23 height 23
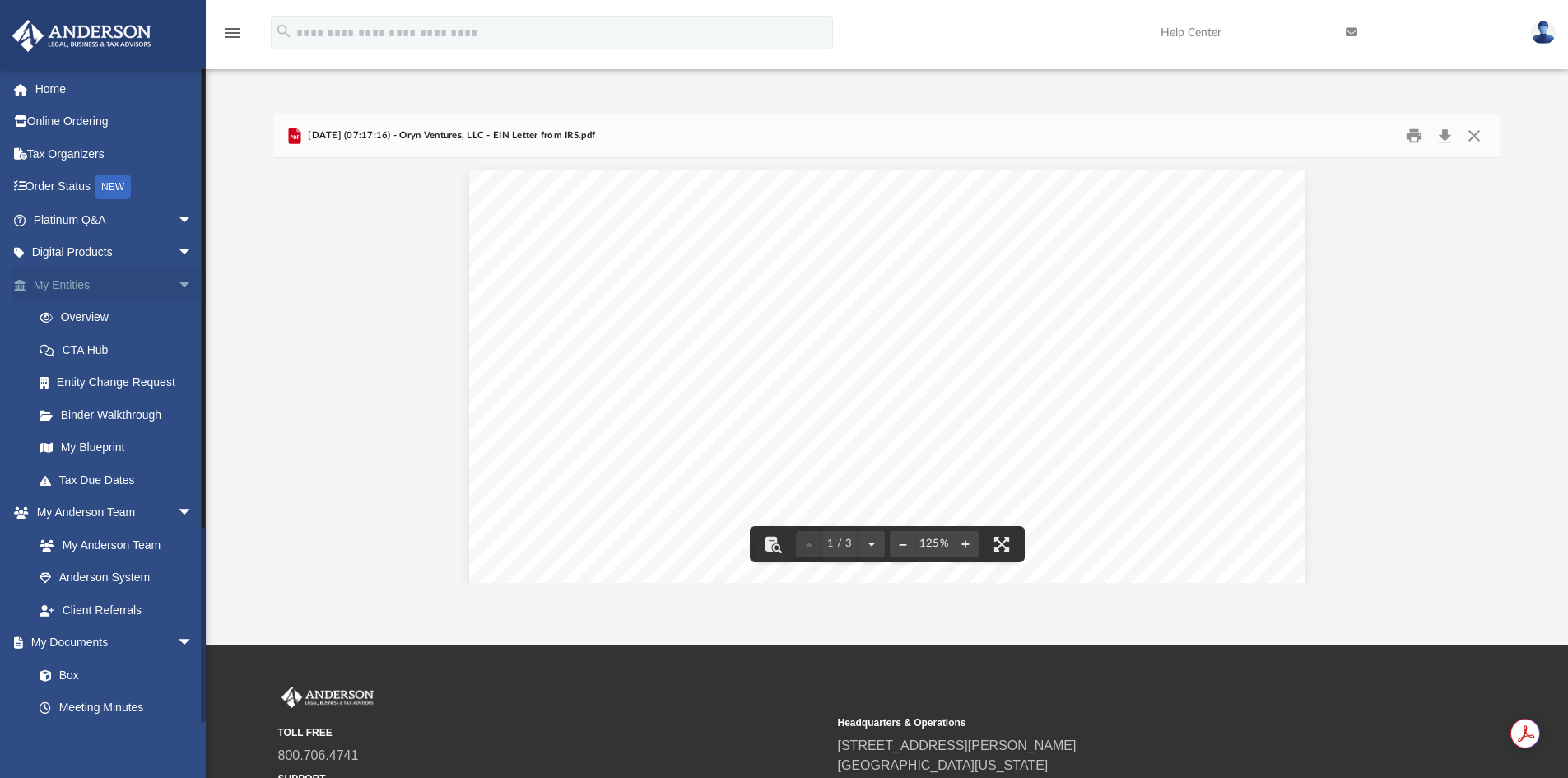
click at [177, 283] on span "arrow_drop_down" at bounding box center [193, 284] width 33 height 34
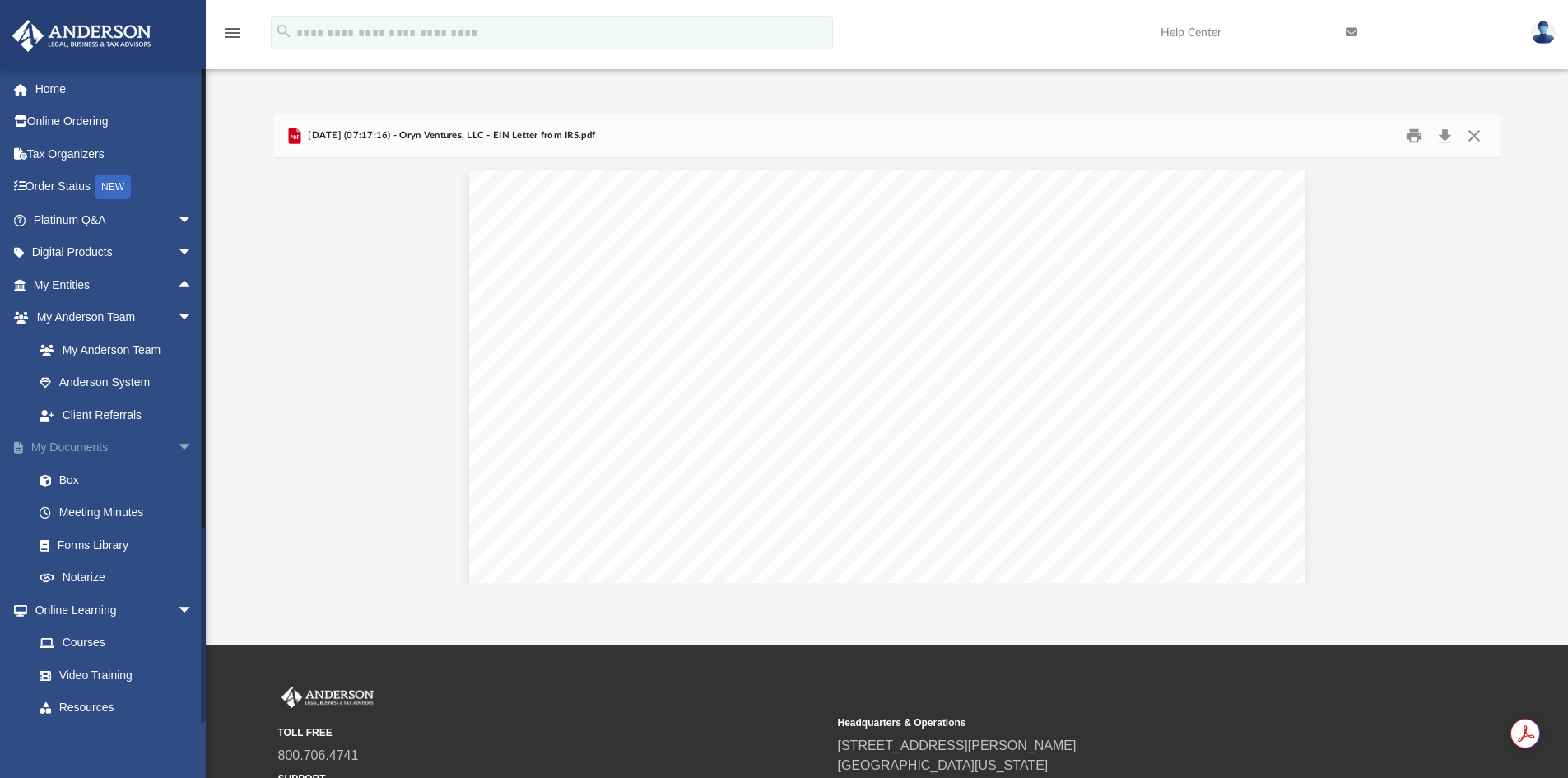
click at [177, 440] on span "arrow_drop_down" at bounding box center [193, 448] width 33 height 34
click at [88, 219] on link "Platinum Q&A arrow_drop_down" at bounding box center [114, 219] width 206 height 33
click at [177, 219] on span "arrow_drop_down" at bounding box center [193, 219] width 33 height 34
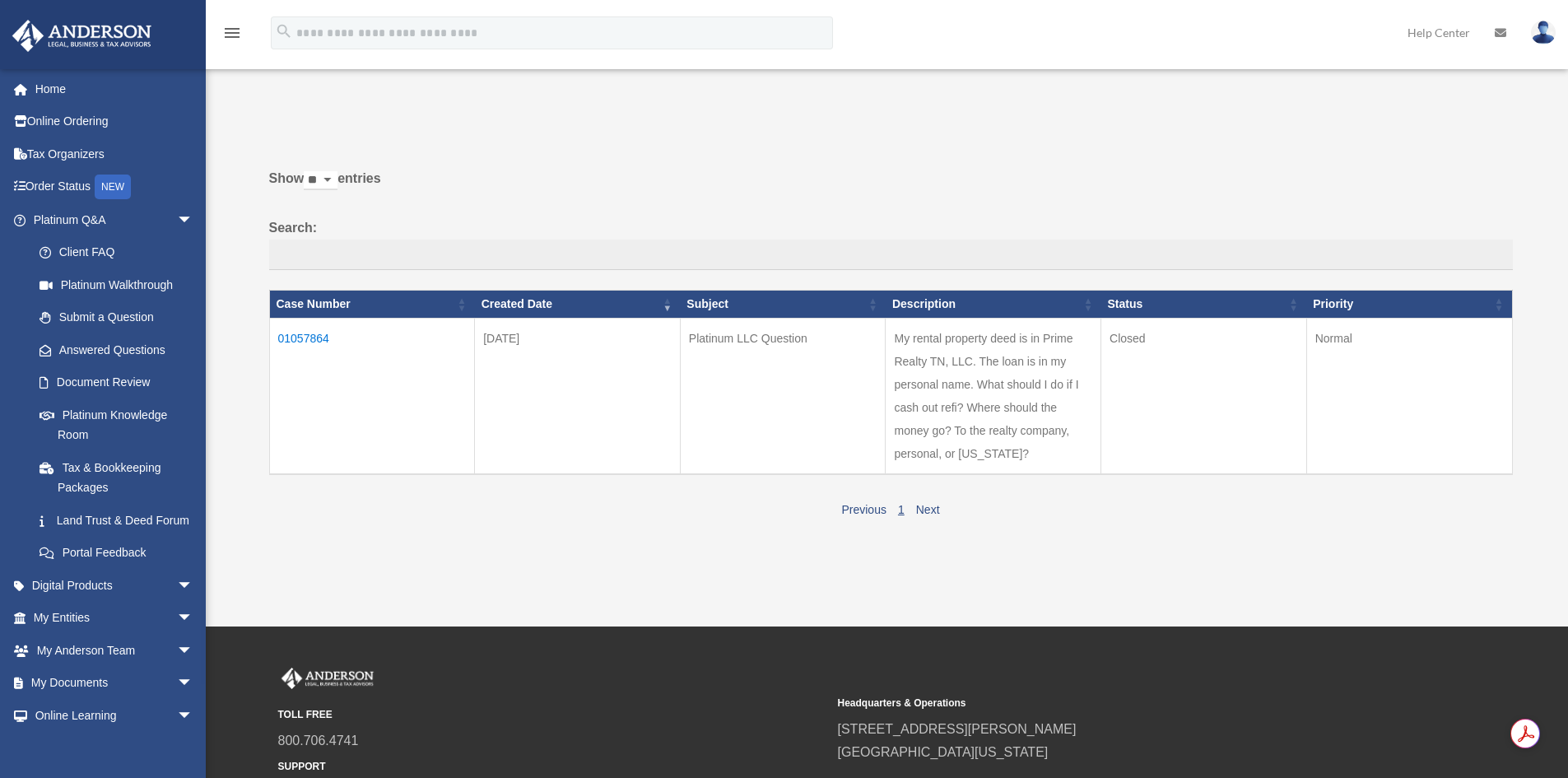
click at [952, 411] on td "My rental property deed is in Prime Realty TN, LLC. The loan is in my personal …" at bounding box center [993, 396] width 216 height 156
click at [317, 328] on td "01057864" at bounding box center [371, 396] width 206 height 156
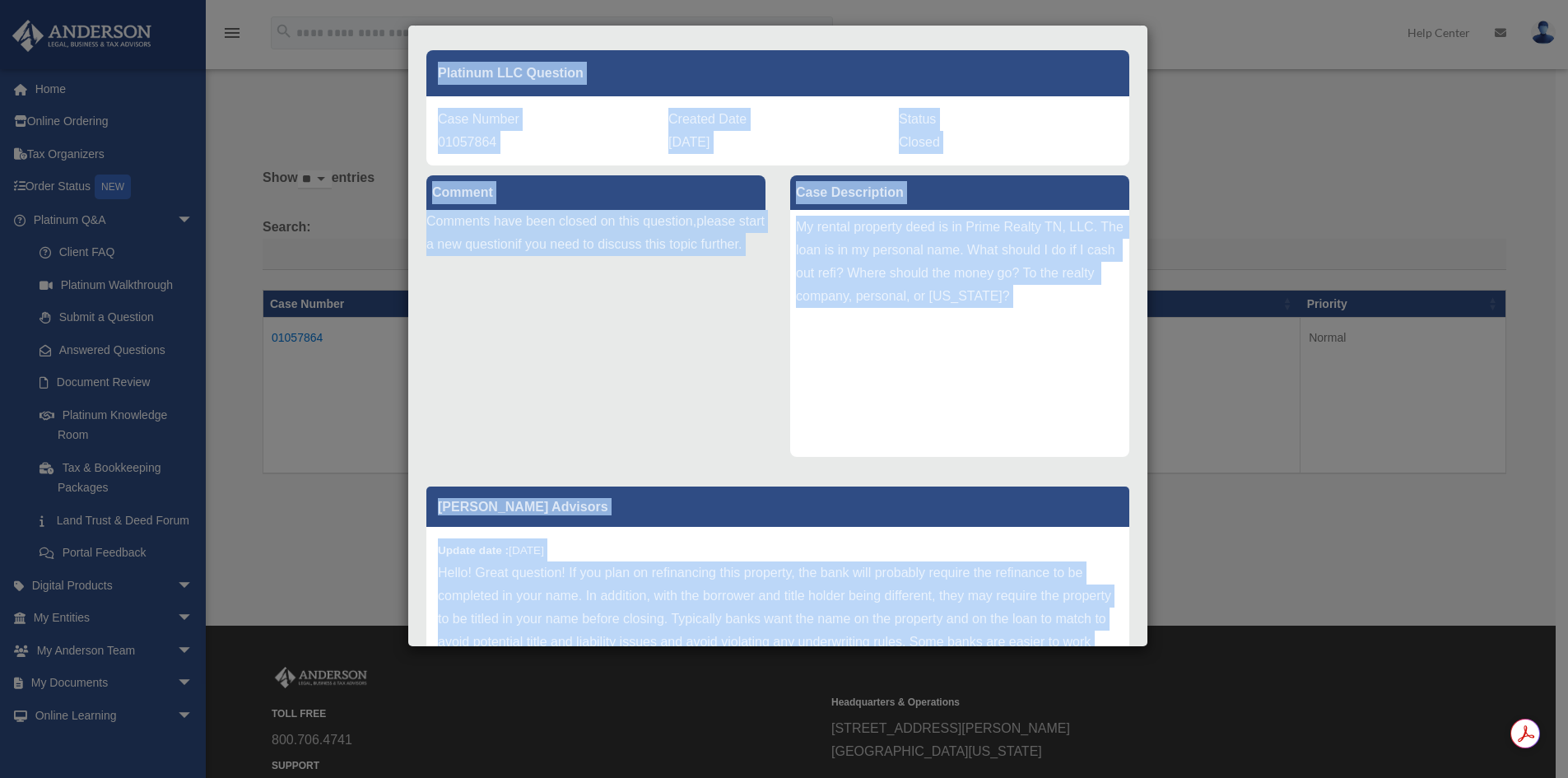
scroll to position [260, 0]
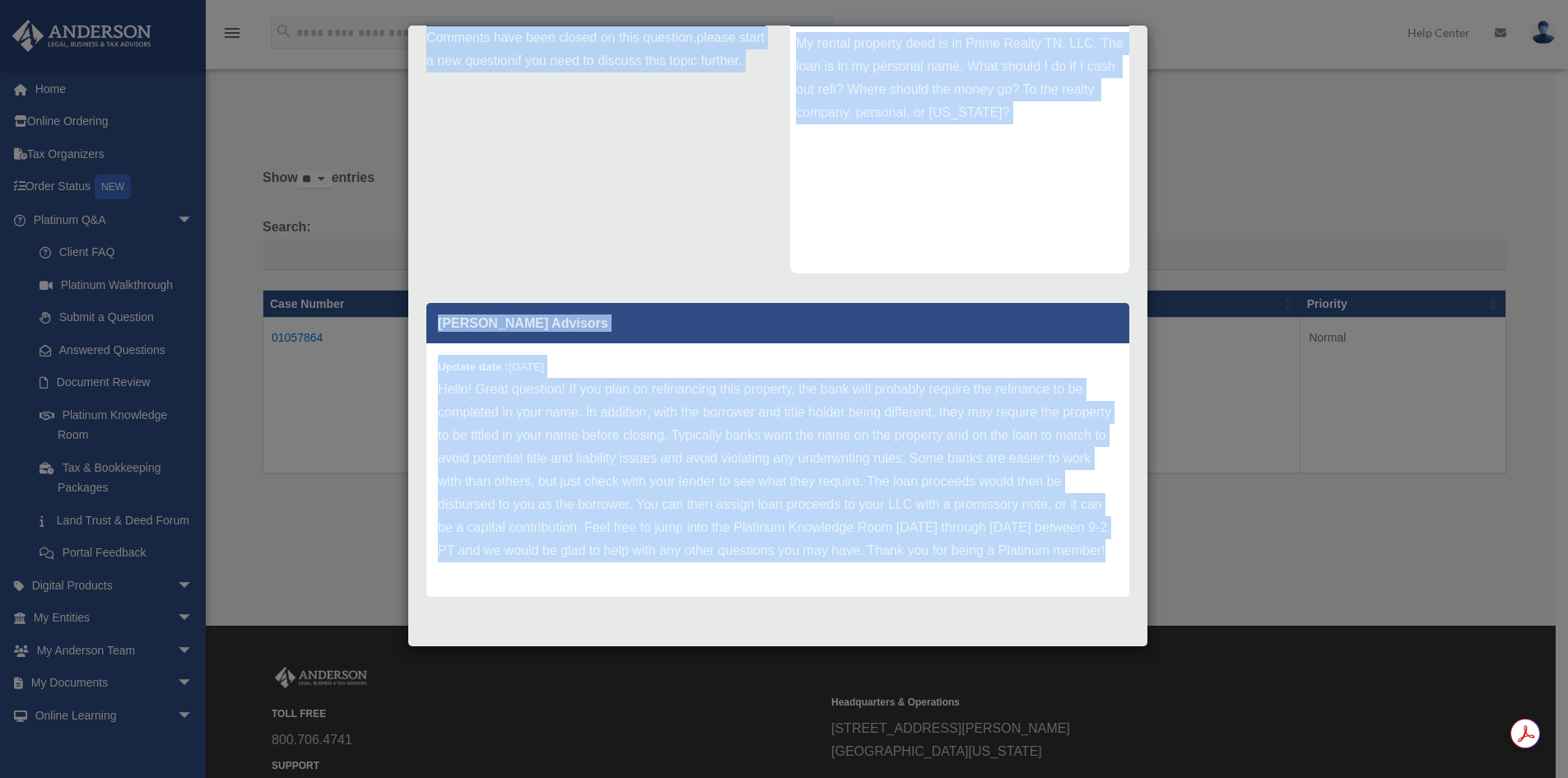
drag, startPoint x: 428, startPoint y: 52, endPoint x: 877, endPoint y: 556, distance: 675.0
click at [877, 556] on div "Case Detail × Platinum LLC Question Case Number 01057864 Created Date [DATE] St…" at bounding box center [778, 336] width 741 height 623
click at [1005, 392] on p "Hello! Great question! If you plan on refinancing this property, the bank will …" at bounding box center [778, 470] width 680 height 185
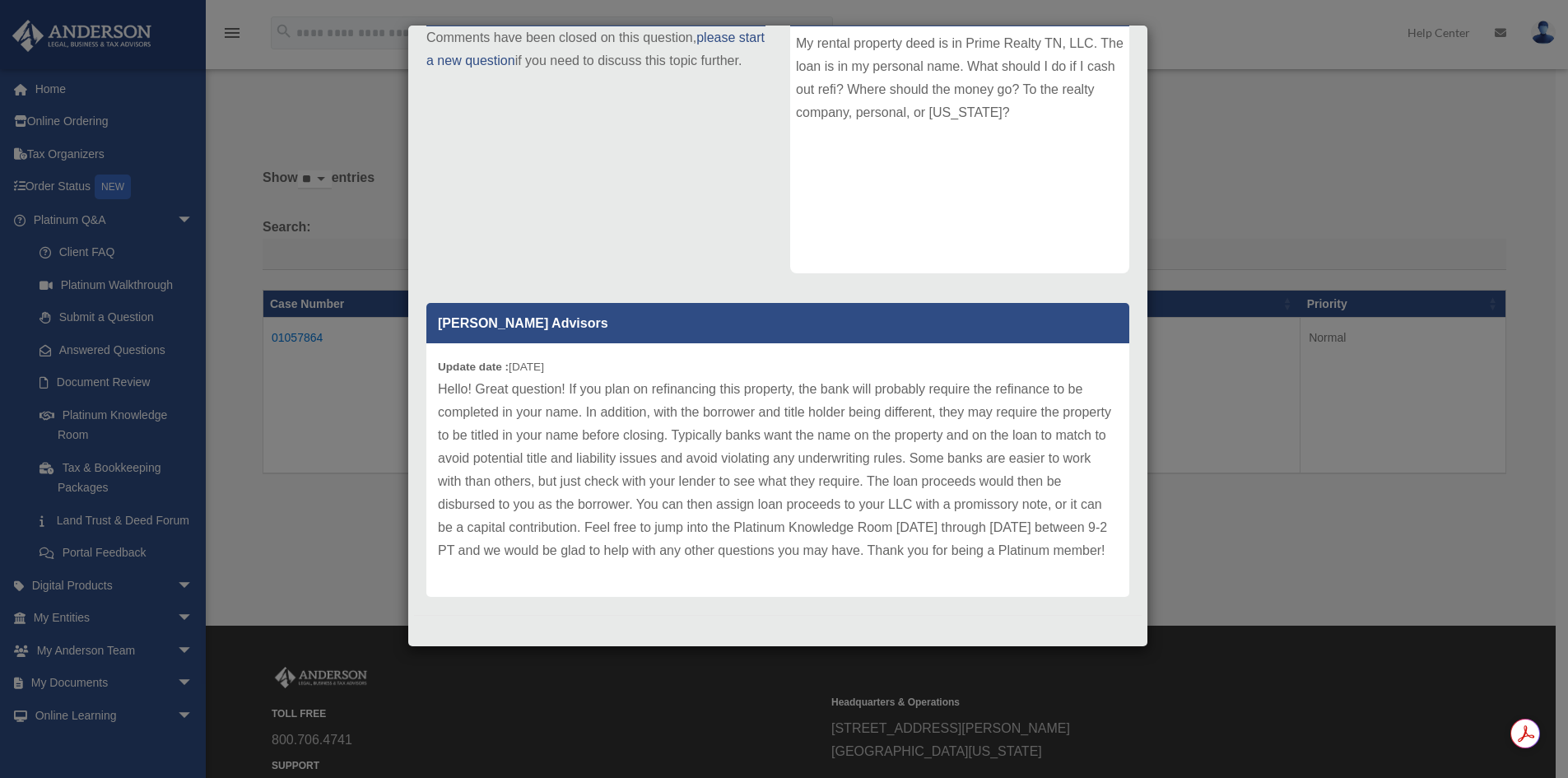
click at [1261, 29] on div "Case Detail × Platinum LLC Question Case Number 01057864 Created Date July 28, …" at bounding box center [784, 389] width 1568 height 778
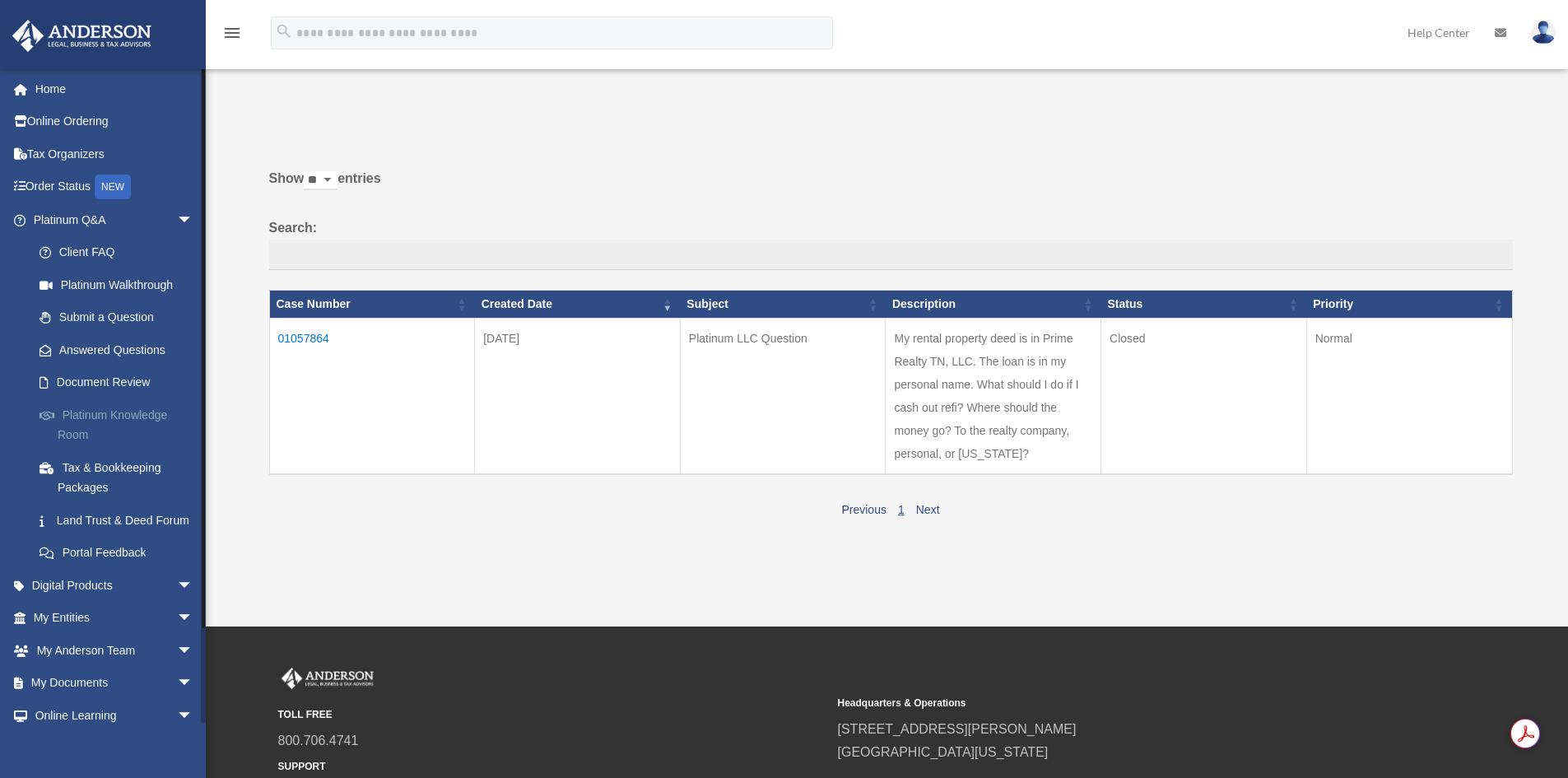
click at [127, 415] on link "Platinum Knowledge Room" at bounding box center [121, 424] width 195 height 53
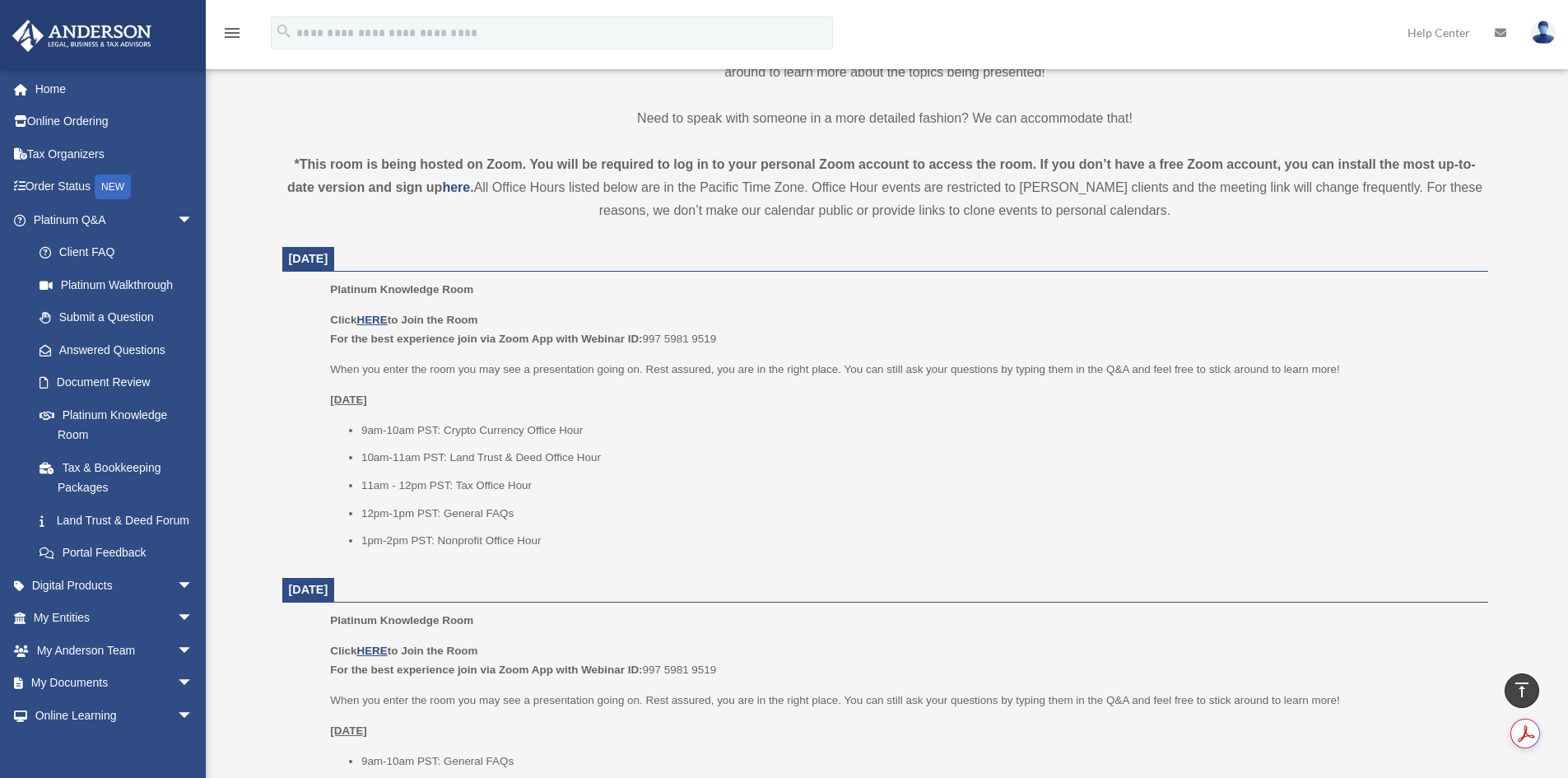
scroll to position [494, 0]
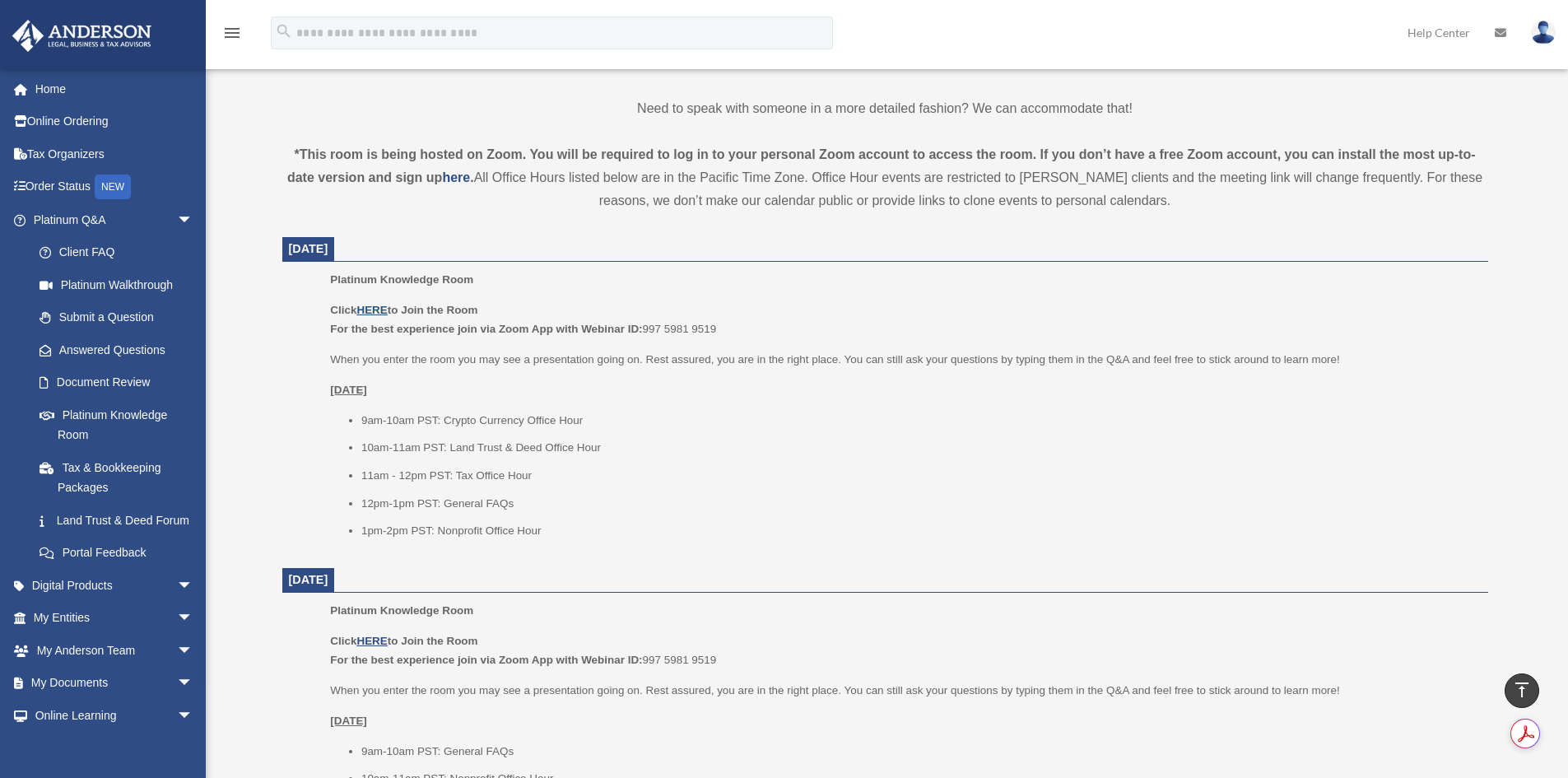
click at [376, 313] on u "HERE" at bounding box center [371, 310] width 30 height 12
click at [114, 317] on link "Submit a Question" at bounding box center [121, 317] width 195 height 33
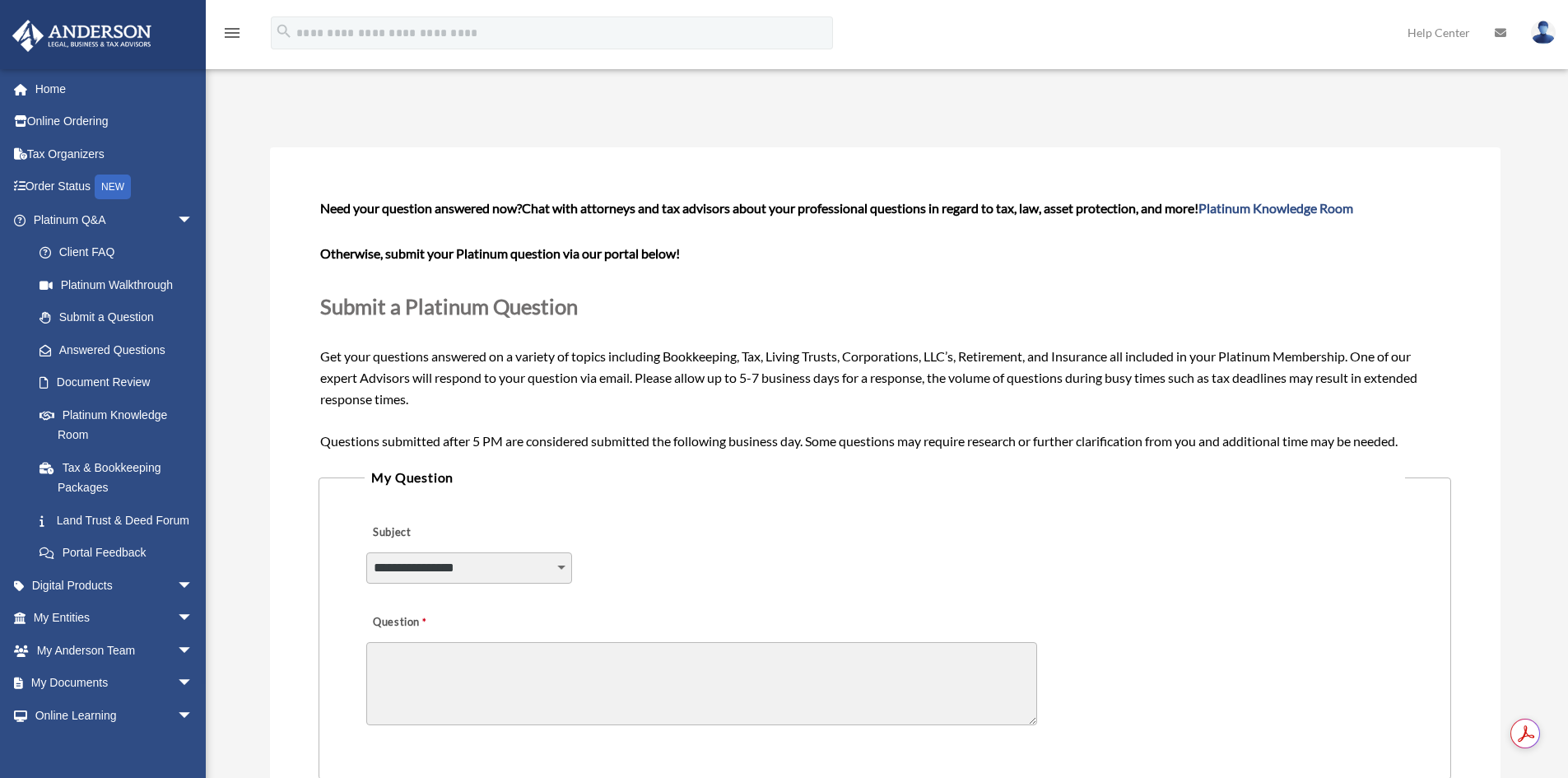
click at [505, 555] on select "**********" at bounding box center [468, 568] width 206 height 31
select select "******"
click at [366, 552] on select "**********" at bounding box center [468, 568] width 206 height 31
click at [453, 658] on textarea "Question" at bounding box center [702, 683] width 671 height 83
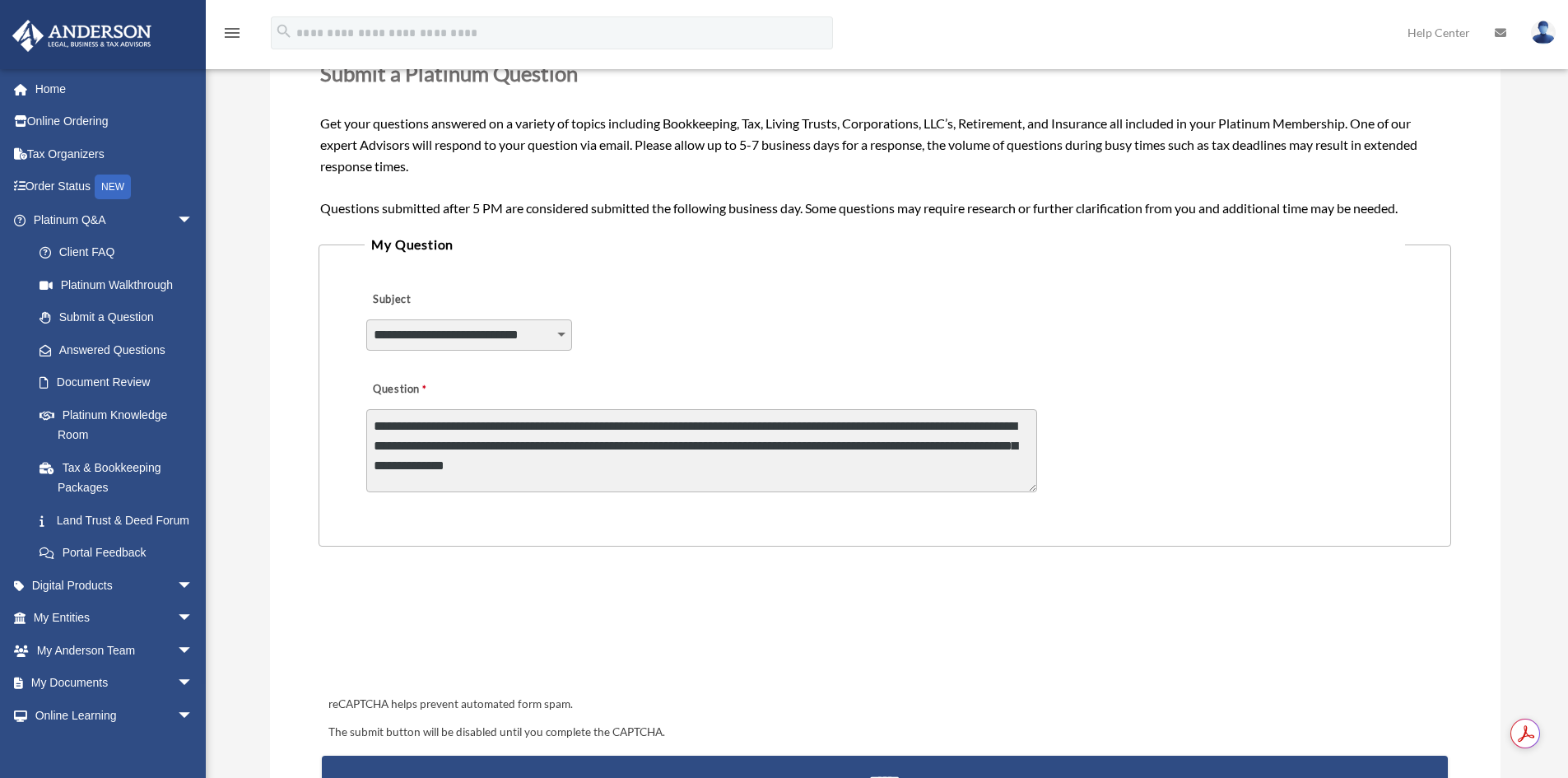
scroll to position [247, 0]
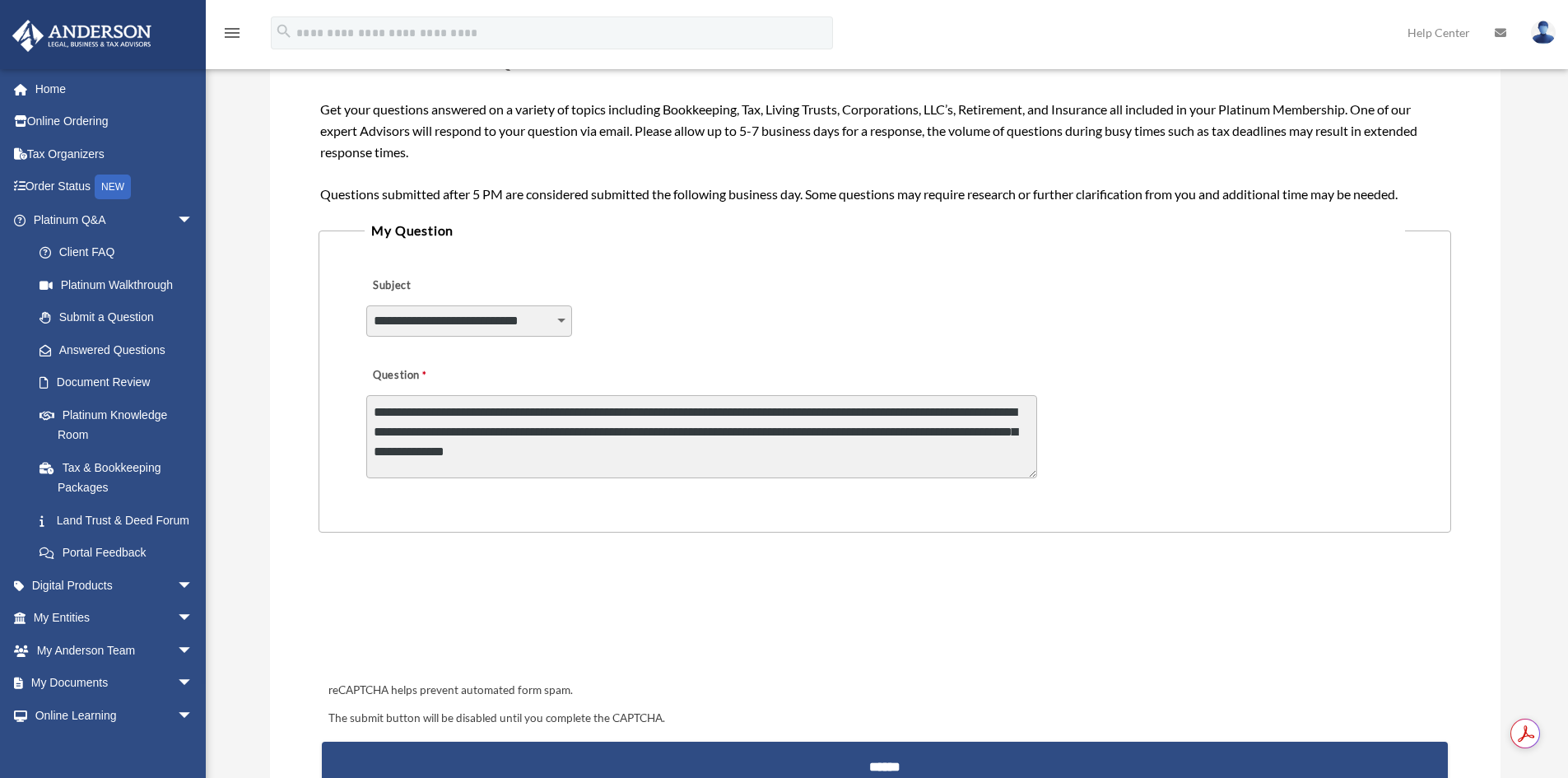
type textarea "**********"
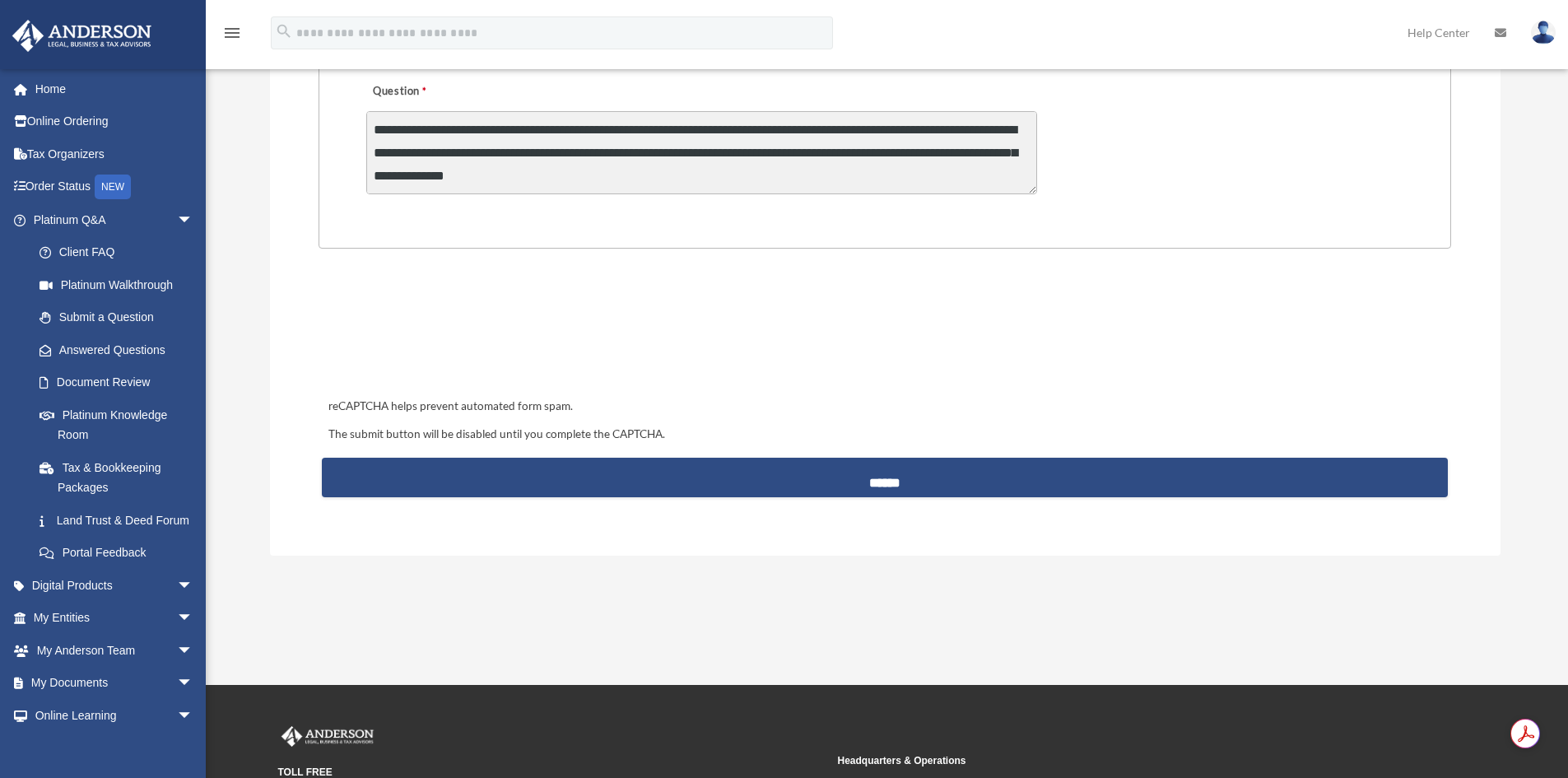
scroll to position [576, 0]
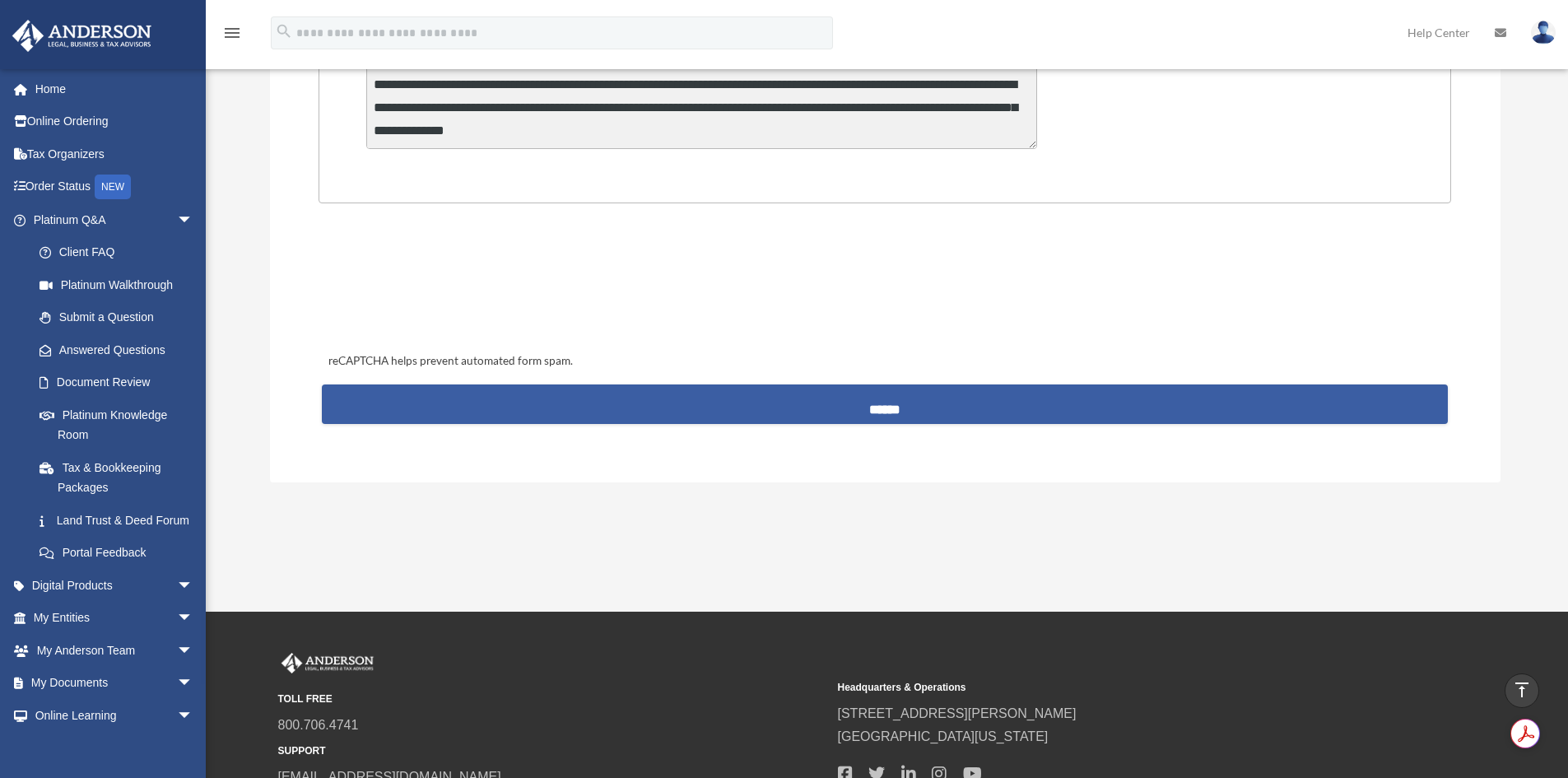
click at [880, 410] on input "******" at bounding box center [884, 404] width 1125 height 40
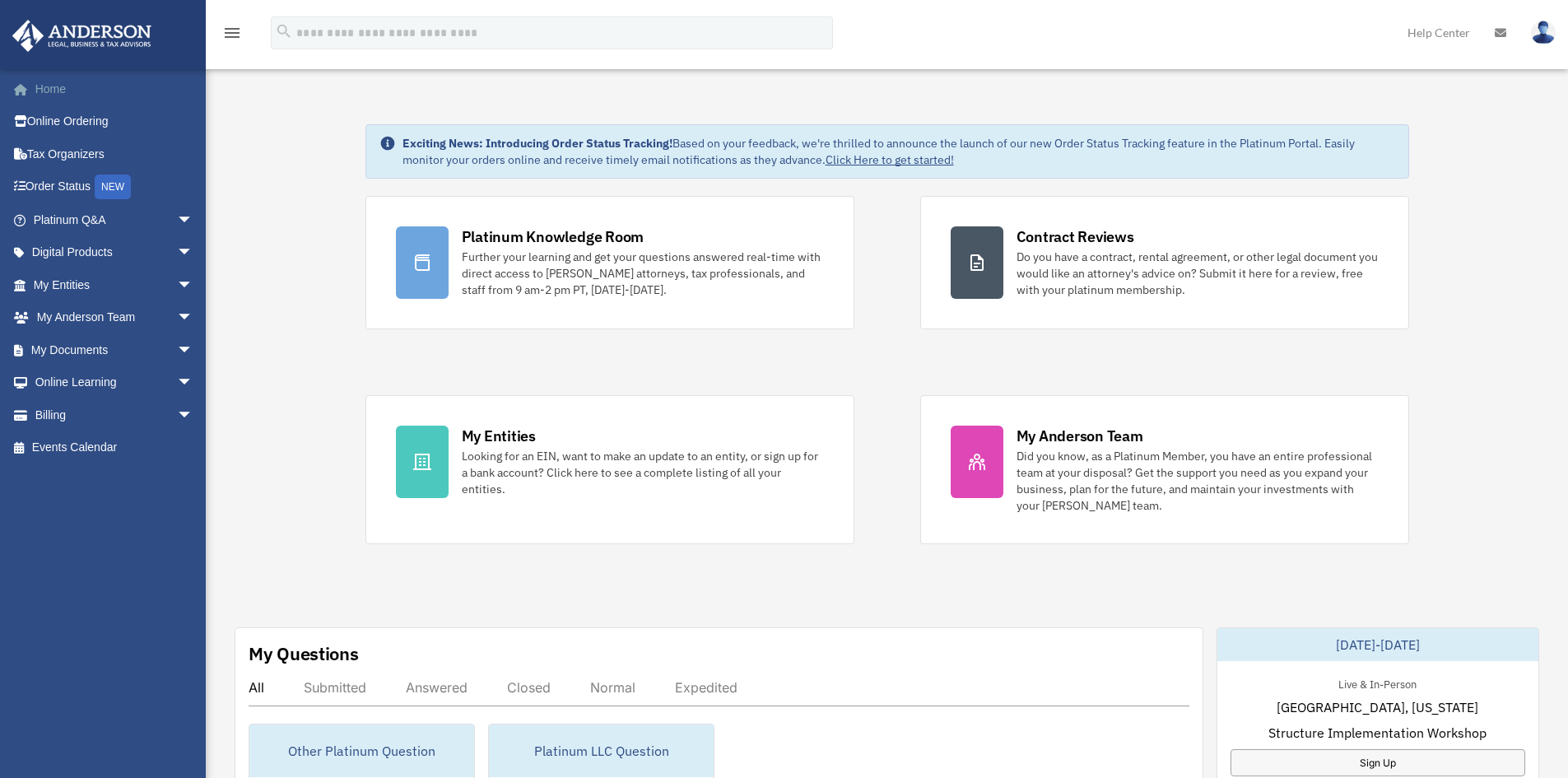
click at [55, 87] on link "Home" at bounding box center [114, 89] width 206 height 33
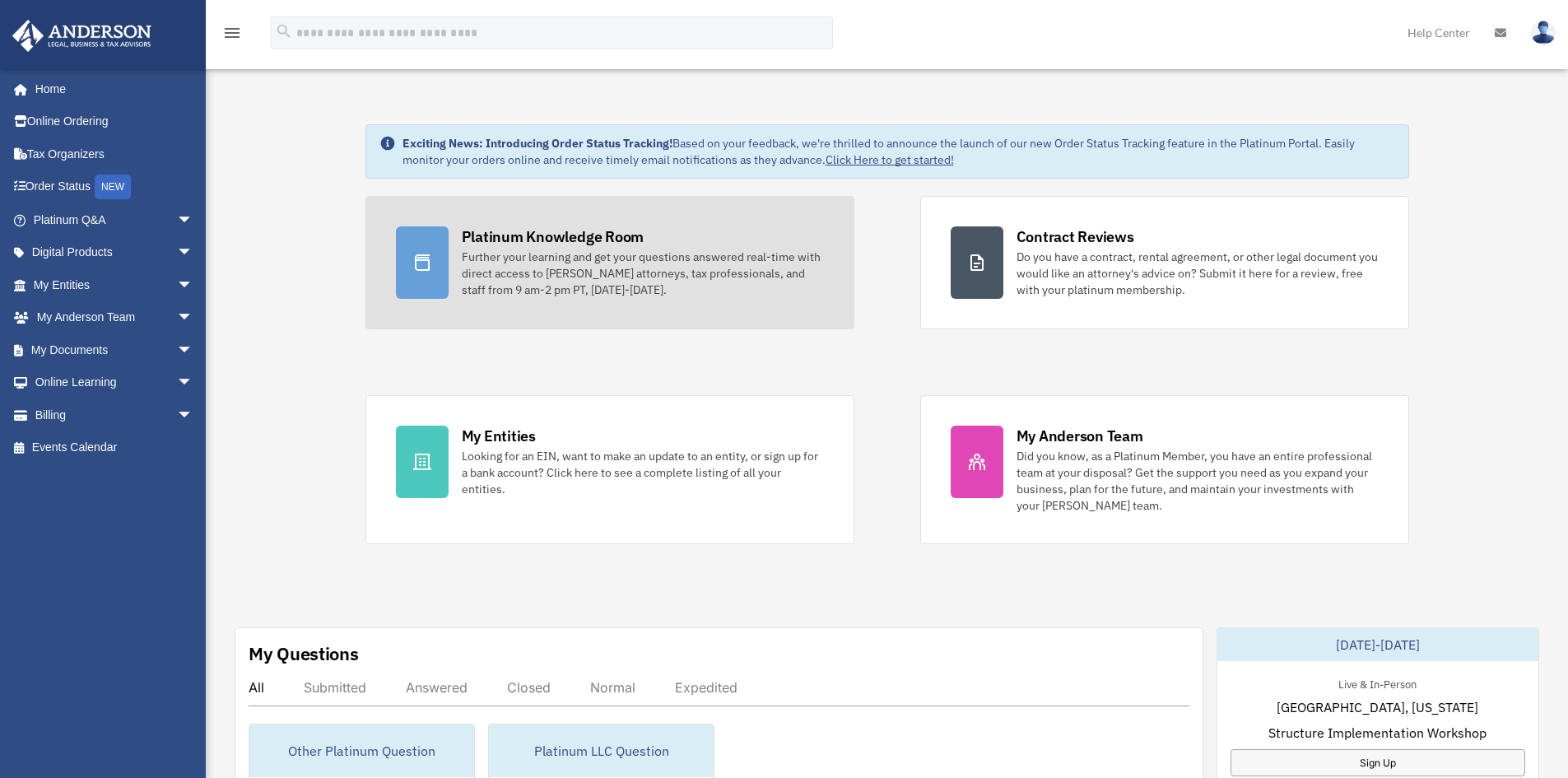
click at [574, 288] on div "Further your learning and get your questions answered real-time with direct acc…" at bounding box center [643, 273] width 363 height 49
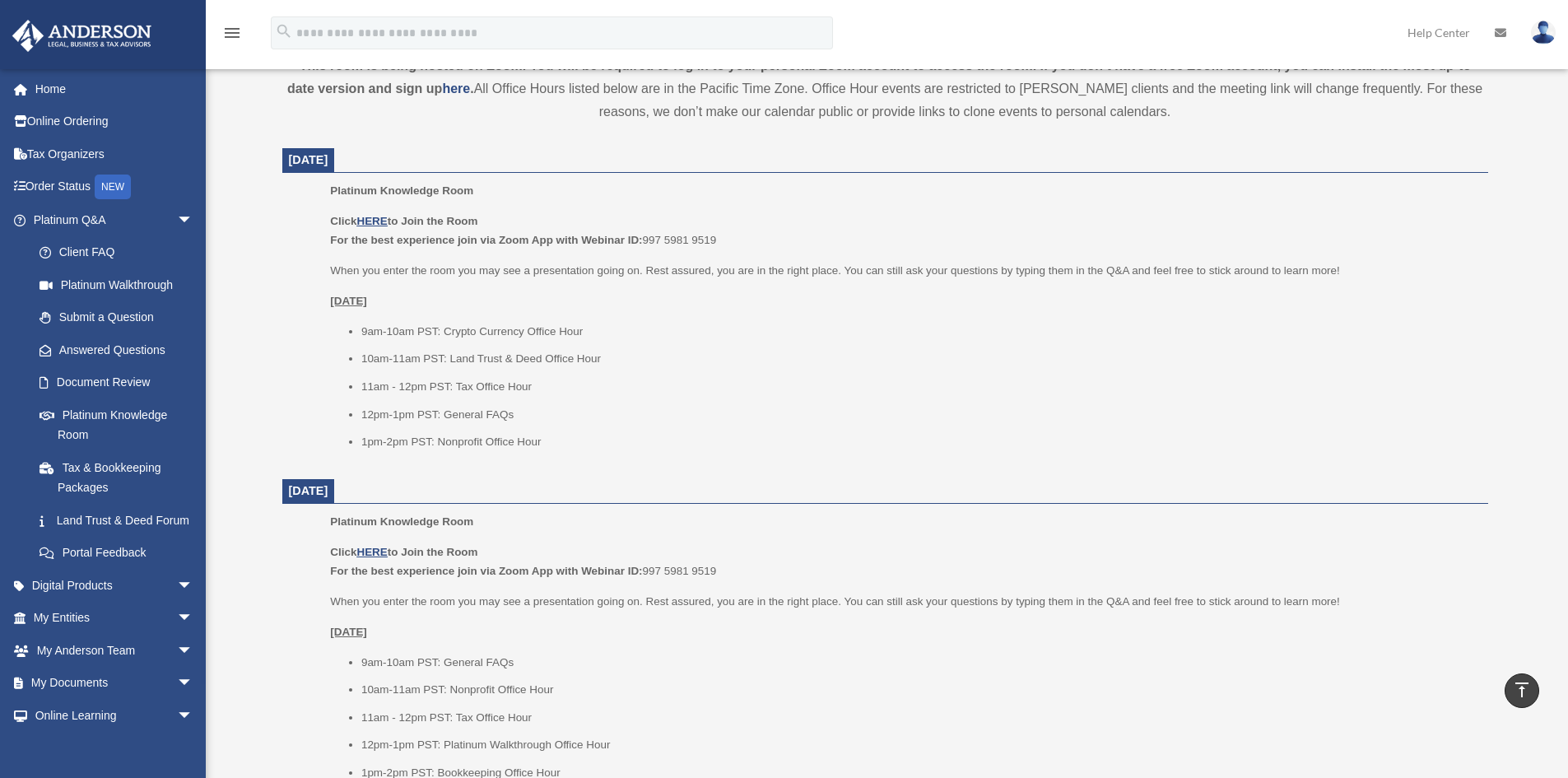
scroll to position [576, 0]
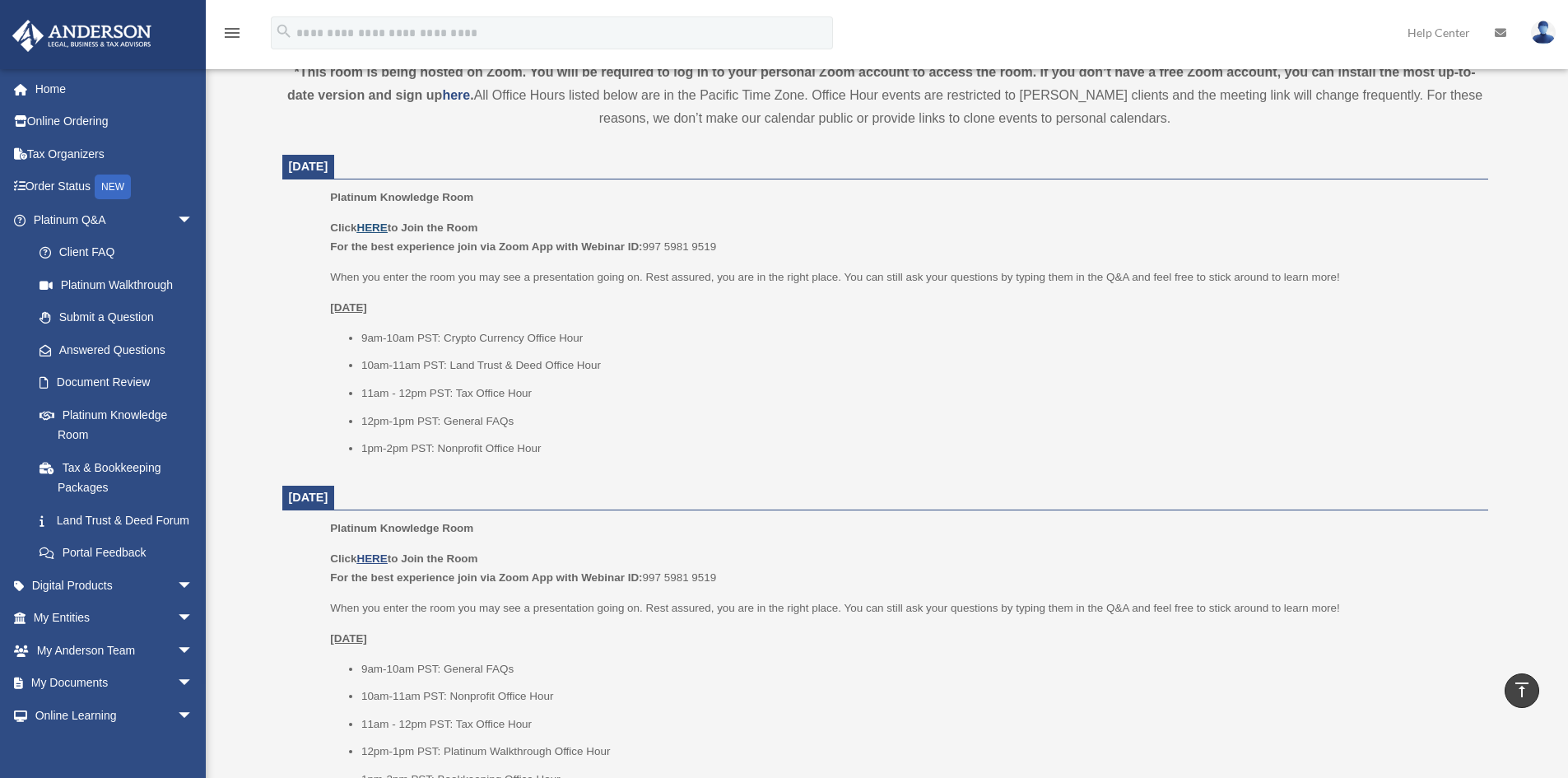
click at [380, 227] on u "HERE" at bounding box center [371, 227] width 30 height 12
drag, startPoint x: 645, startPoint y: 246, endPoint x: 717, endPoint y: 246, distance: 72.0
click at [717, 246] on p "Click HERE to Join the Room For the best experience join via Zoom App with Webi…" at bounding box center [903, 238] width 1146 height 39
